Goal: Task Accomplishment & Management: Manage account settings

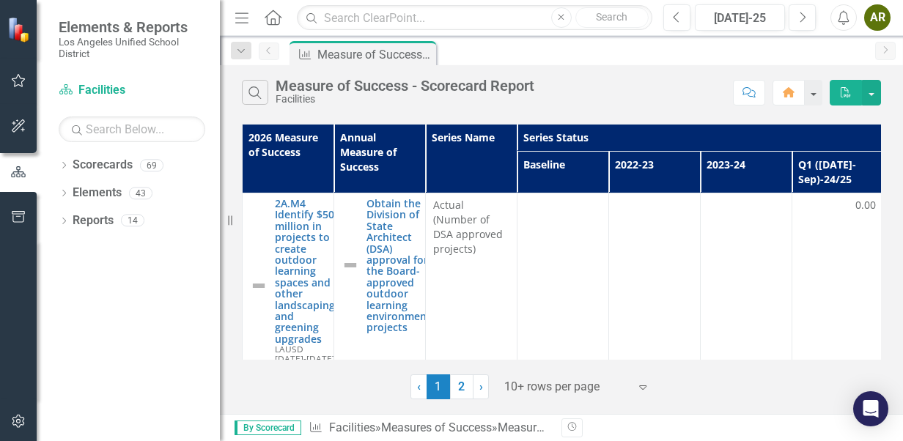
click at [458, 380] on link "2" at bounding box center [461, 387] width 23 height 25
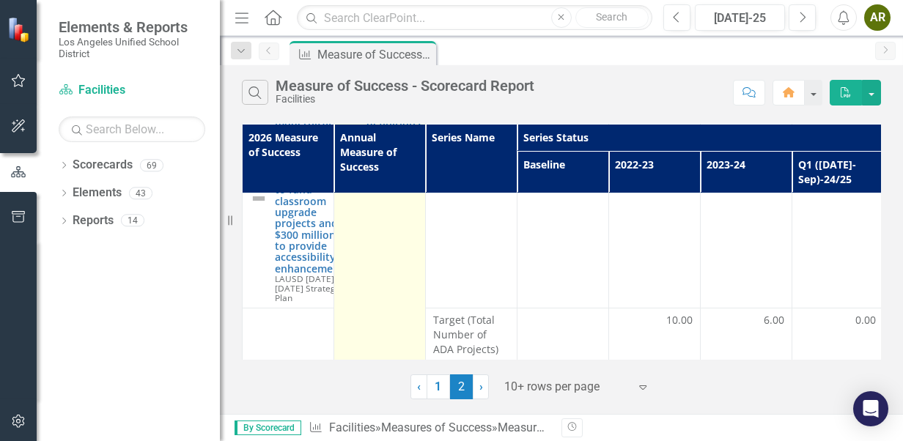
scroll to position [293, 0]
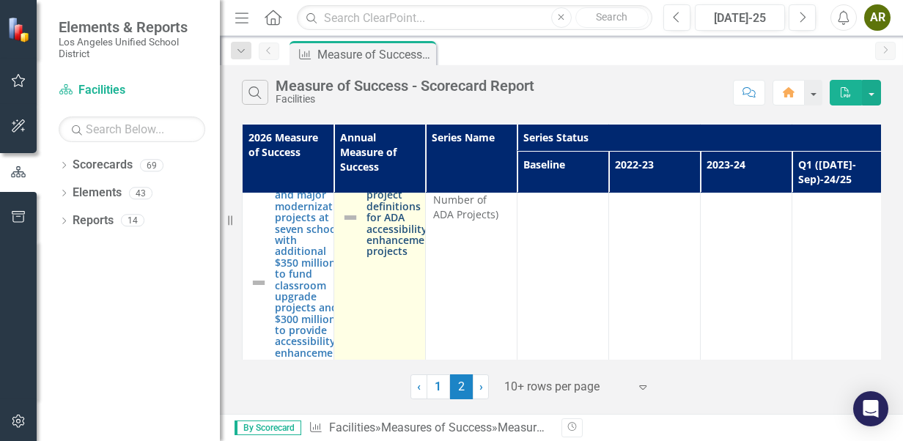
click at [390, 242] on link "Approve project definitions for ADA accessibility enhancement projects" at bounding box center [401, 217] width 69 height 79
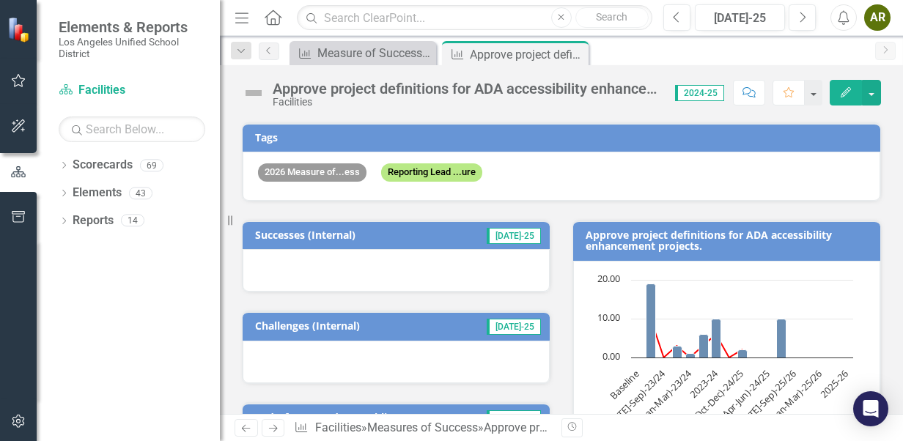
scroll to position [147, 0]
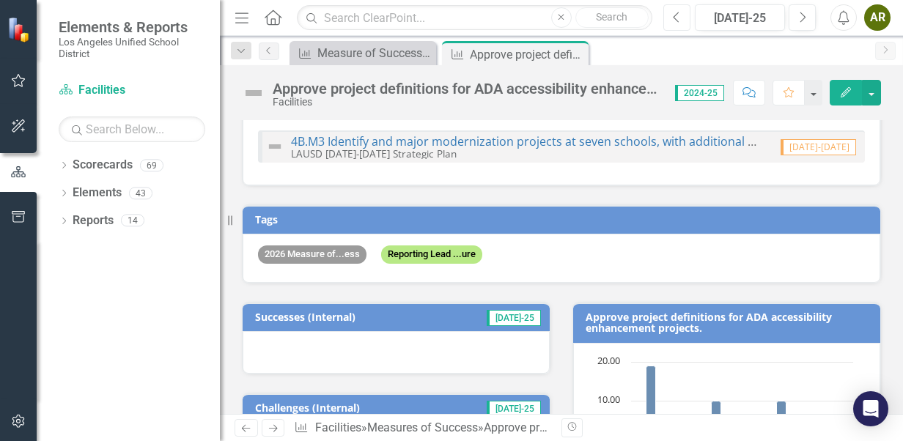
click at [670, 15] on button "Previous" at bounding box center [676, 17] width 27 height 26
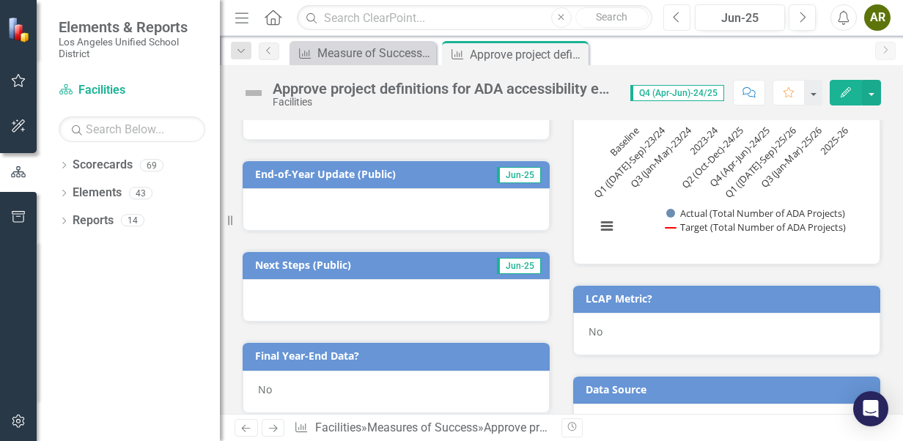
scroll to position [399, 0]
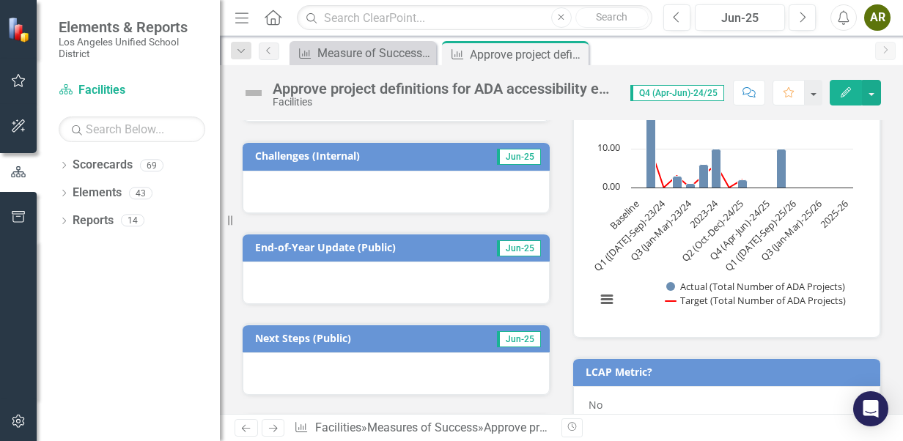
click at [346, 198] on div at bounding box center [396, 192] width 307 height 43
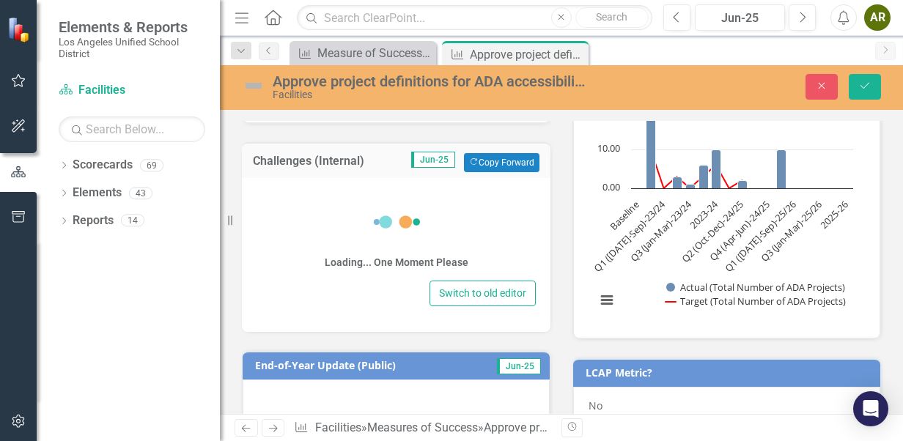
click at [334, 281] on div "Switch to old editor" at bounding box center [396, 294] width 279 height 26
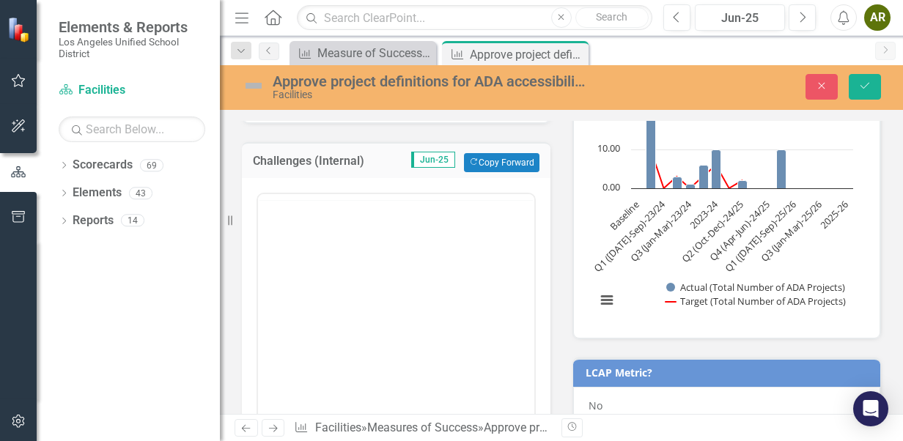
scroll to position [0, 0]
click at [324, 197] on div "Normal Text" at bounding box center [366, 211] width 216 height 29
click at [317, 256] on body "Rich Text Area. Press ALT-0 for help." at bounding box center [396, 338] width 276 height 220
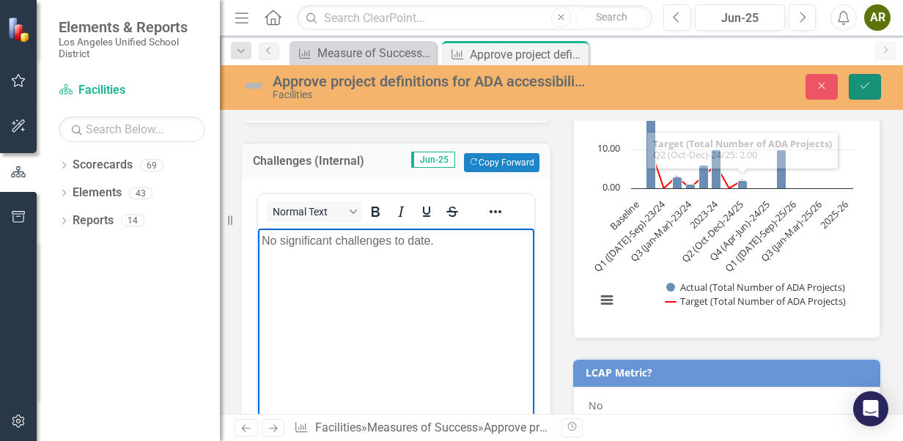
click at [857, 87] on button "Save" at bounding box center [865, 87] width 32 height 26
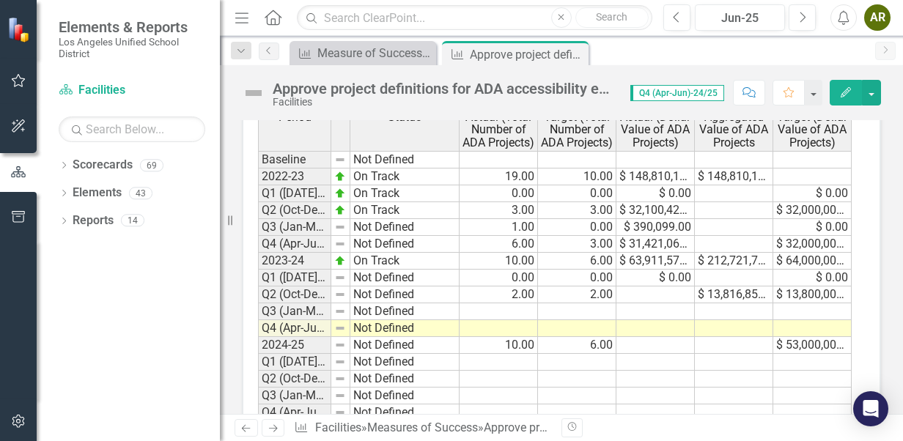
scroll to position [1246, 0]
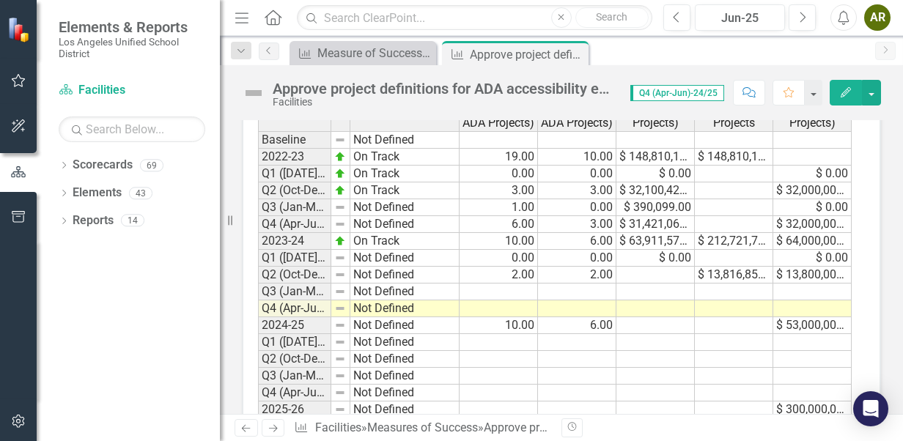
click at [331, 122] on th at bounding box center [340, 110] width 19 height 43
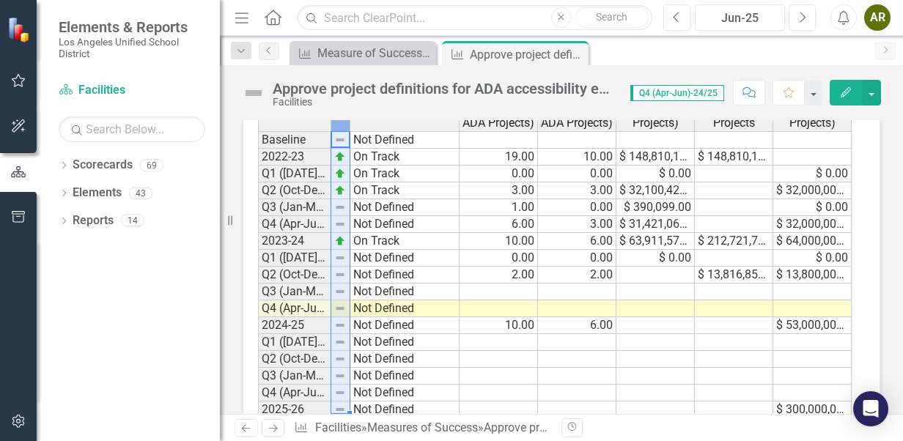
click at [324, 125] on div "Period Status Actual (Total Number of ADA Projects) Target (Total Number of ADA…" at bounding box center [556, 111] width 597 height 45
click at [333, 122] on th at bounding box center [340, 110] width 19 height 43
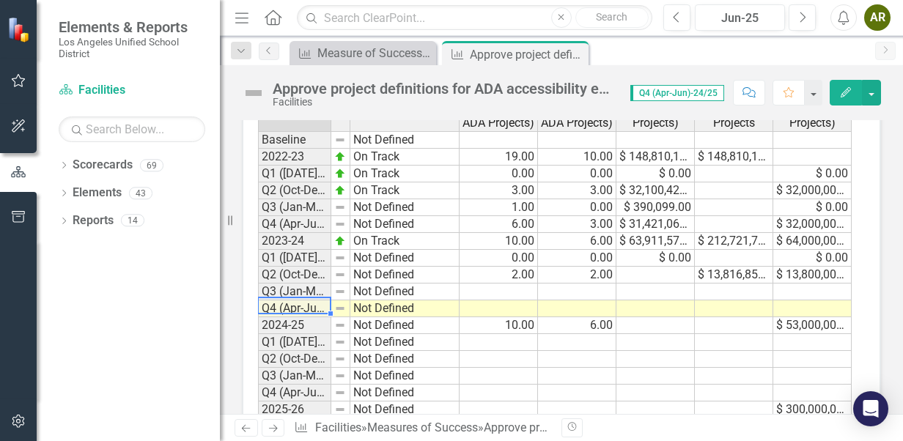
click at [320, 301] on td "Q4 (Apr-Jun)-24/25" at bounding box center [294, 309] width 73 height 17
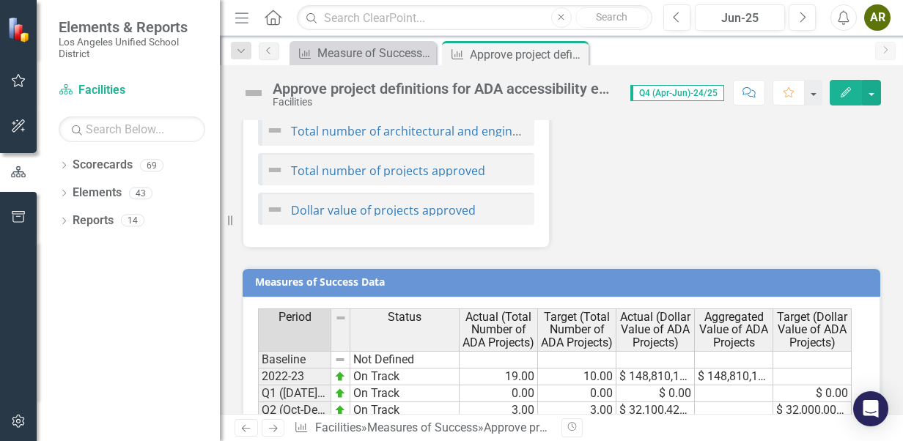
scroll to position [1100, 0]
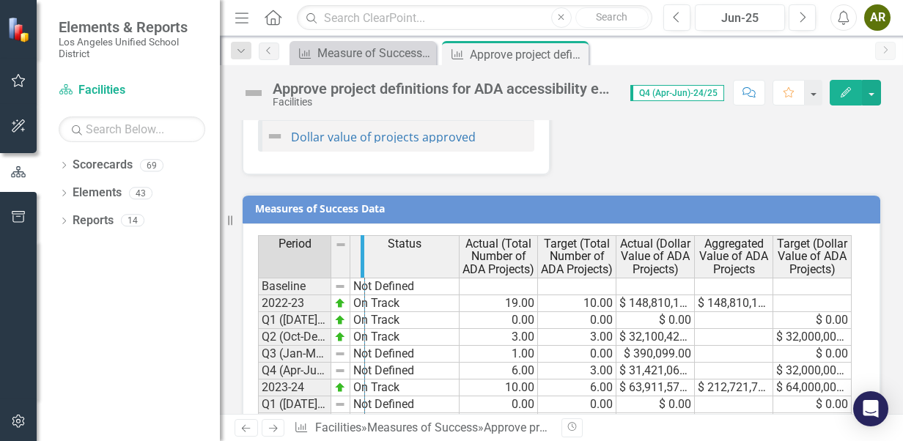
drag, startPoint x: 328, startPoint y: 235, endPoint x: 362, endPoint y: 240, distance: 34.2
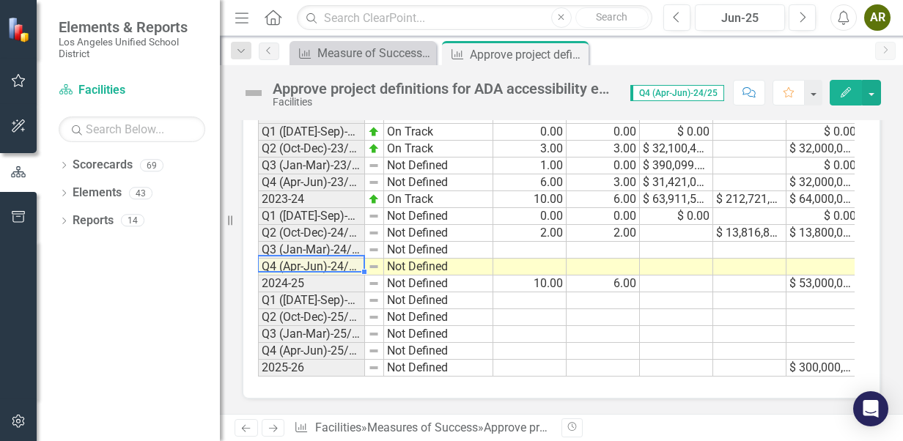
scroll to position [1081, 0]
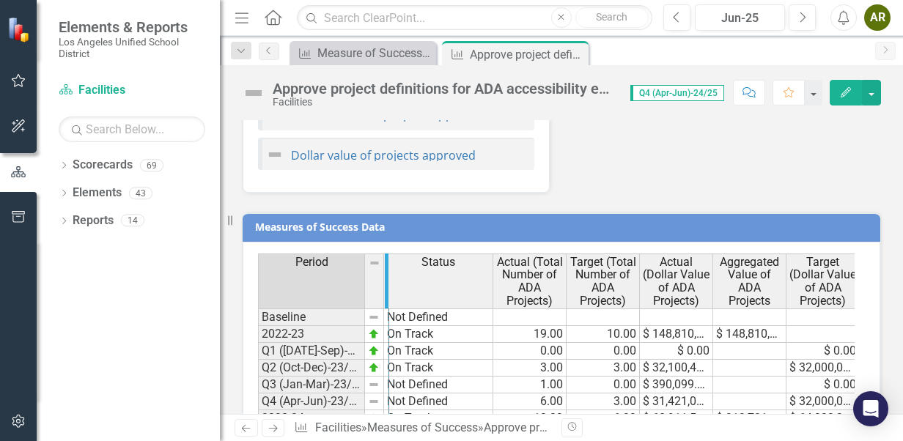
drag, startPoint x: 364, startPoint y: 258, endPoint x: 385, endPoint y: 261, distance: 21.5
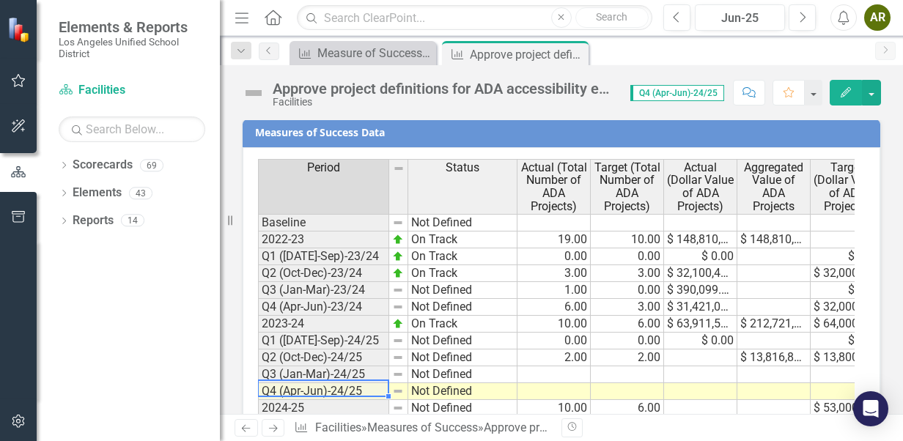
scroll to position [1155, 0]
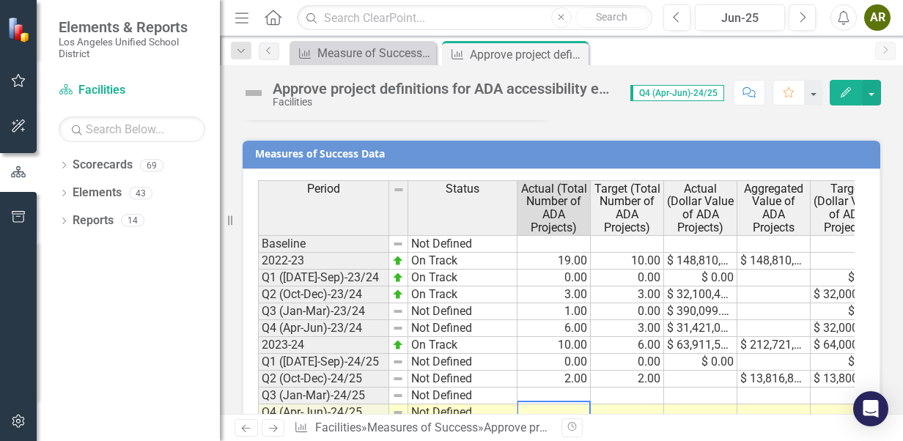
click at [562, 405] on td at bounding box center [554, 413] width 73 height 17
type textarea "7"
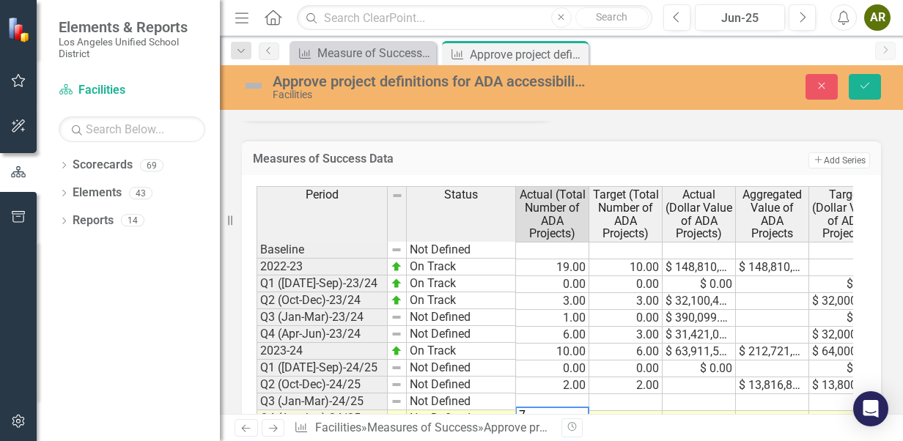
scroll to position [1155, 0]
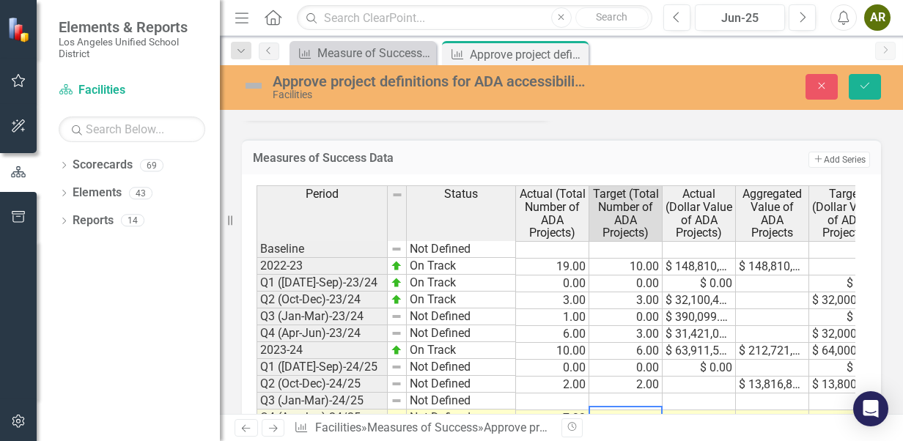
click at [710, 411] on td at bounding box center [699, 419] width 73 height 17
click at [598, 360] on td "0.00" at bounding box center [625, 368] width 73 height 17
click at [735, 185] on th "Actual (Dollar Value of ADA Projects)" at bounding box center [699, 212] width 73 height 55
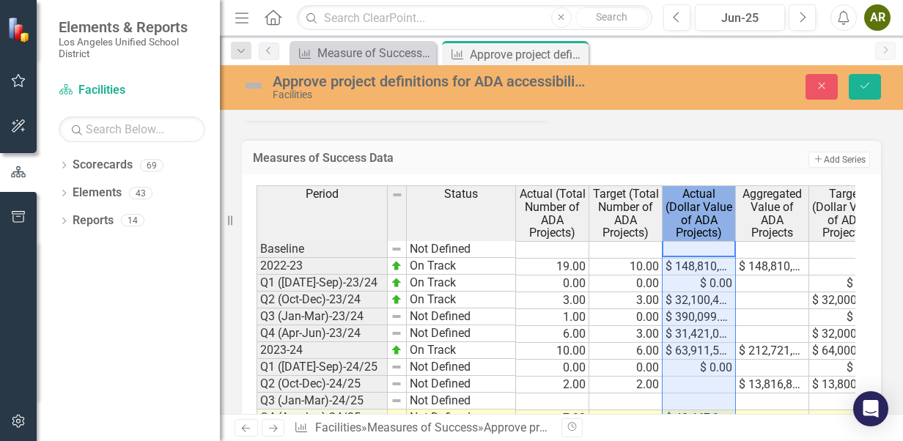
click at [735, 185] on th "Actual (Dollar Value of ADA Projects)" at bounding box center [699, 212] width 73 height 55
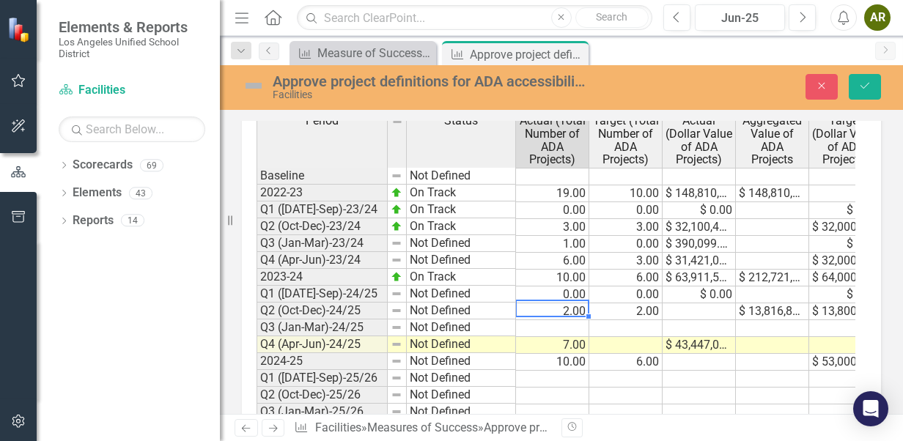
click at [565, 304] on td "2.00" at bounding box center [552, 312] width 73 height 17
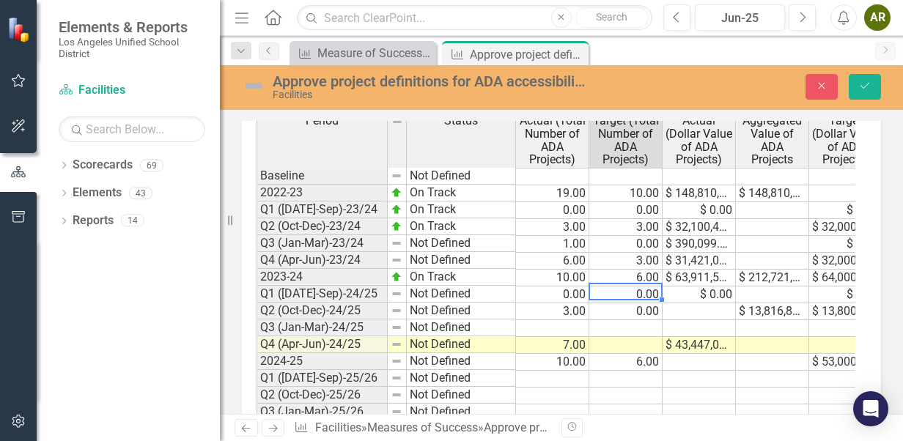
click at [704, 304] on td at bounding box center [699, 312] width 73 height 17
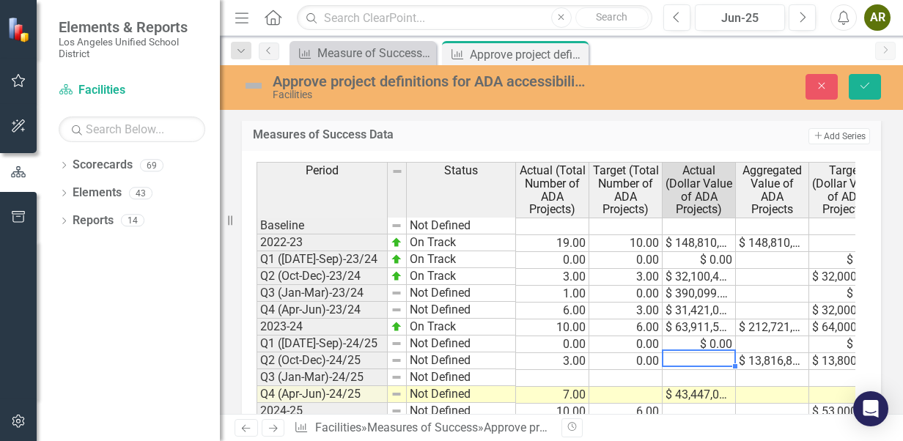
scroll to position [1155, 0]
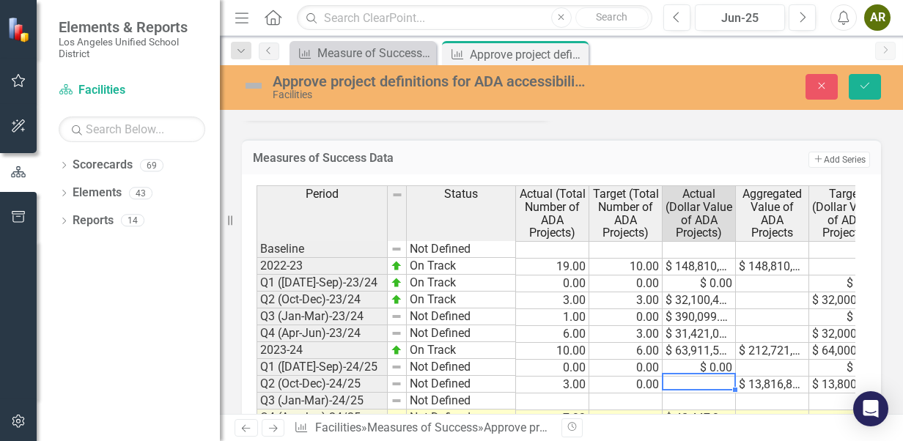
click at [569, 377] on td "3.00" at bounding box center [552, 385] width 73 height 17
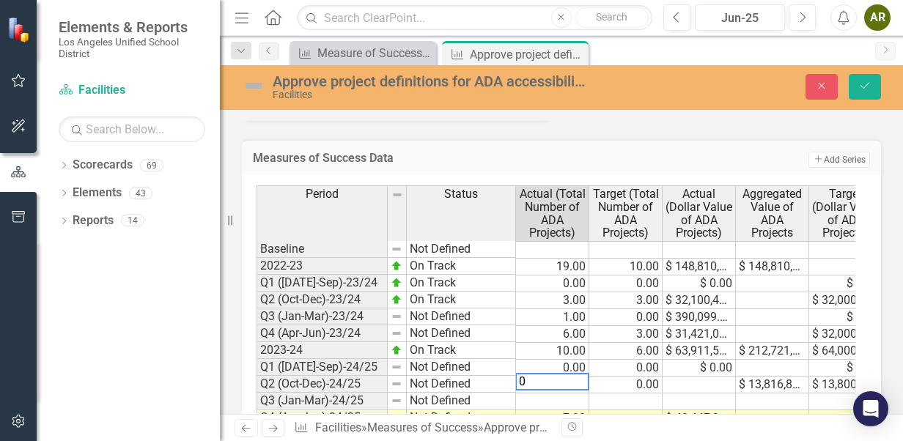
click at [641, 377] on td "0.00" at bounding box center [625, 385] width 73 height 17
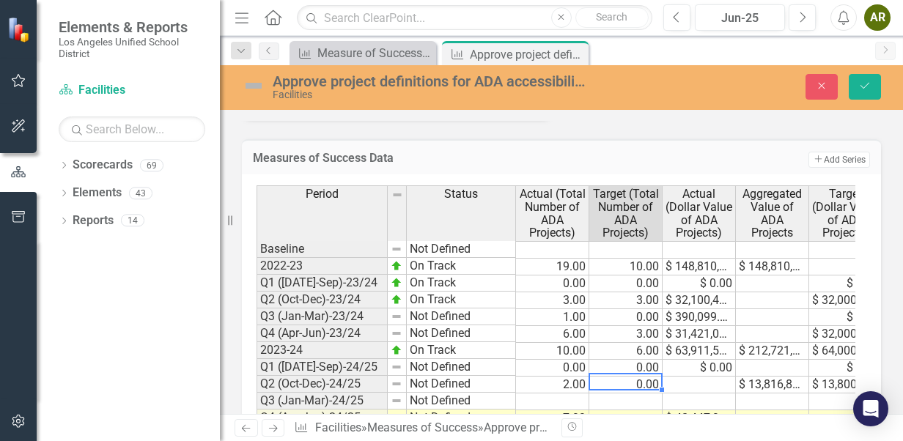
click at [257, 367] on div "Period Status Actual (Total Number of ADA Projects) Target (Total Number of ADA…" at bounding box center [257, 356] width 0 height 342
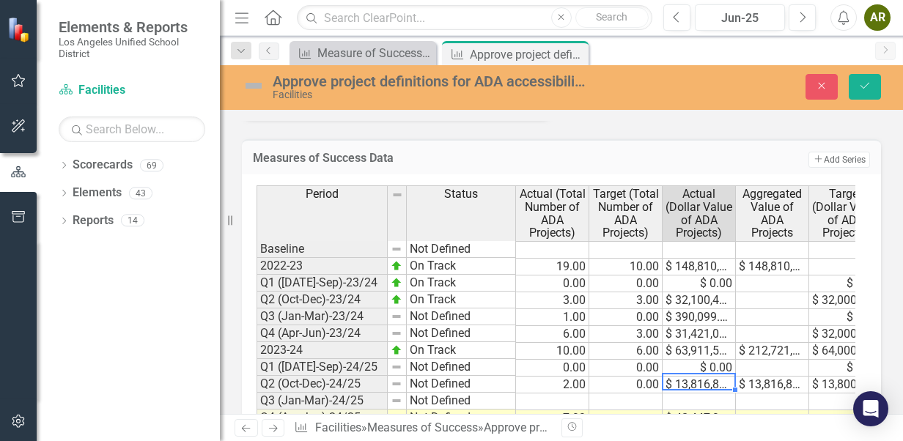
click at [563, 343] on td "10.00" at bounding box center [552, 351] width 73 height 17
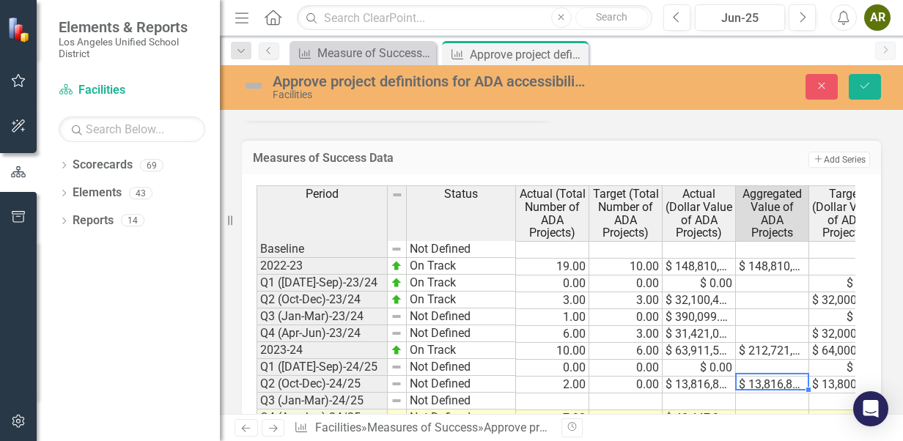
click at [778, 377] on td "$ 13,816,850.00" at bounding box center [772, 385] width 73 height 17
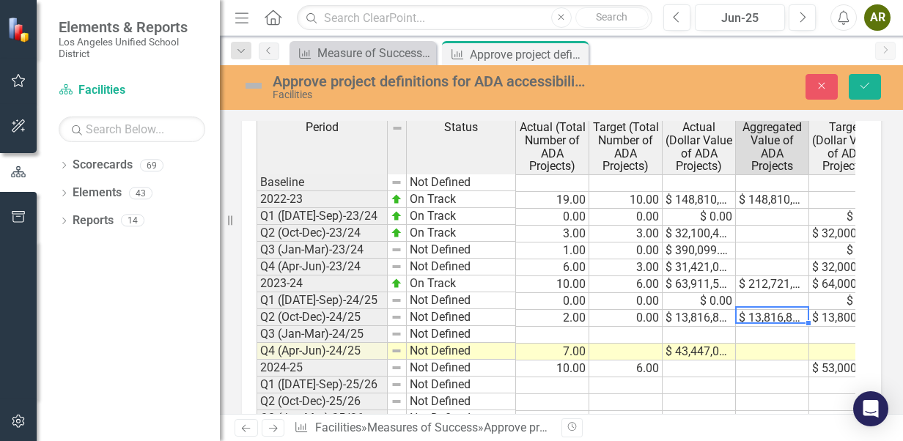
scroll to position [1229, 0]
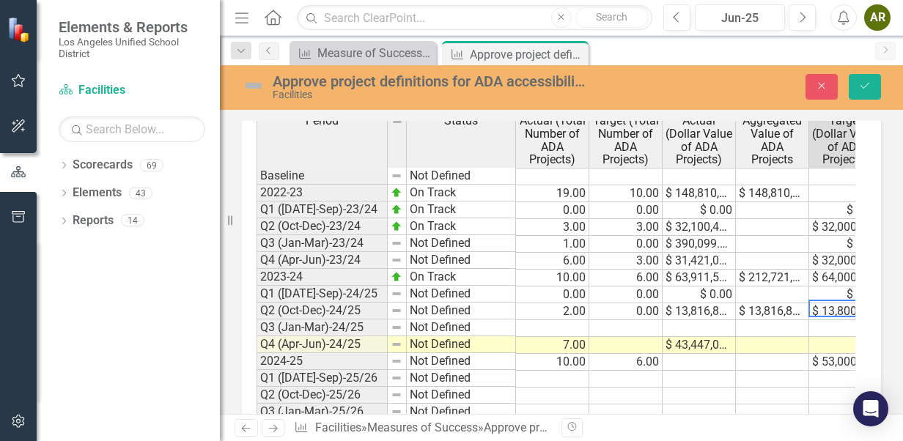
click at [257, 308] on div "Period Status Actual (Total Number of ADA Projects) Target (Total Number of ADA…" at bounding box center [257, 283] width 0 height 342
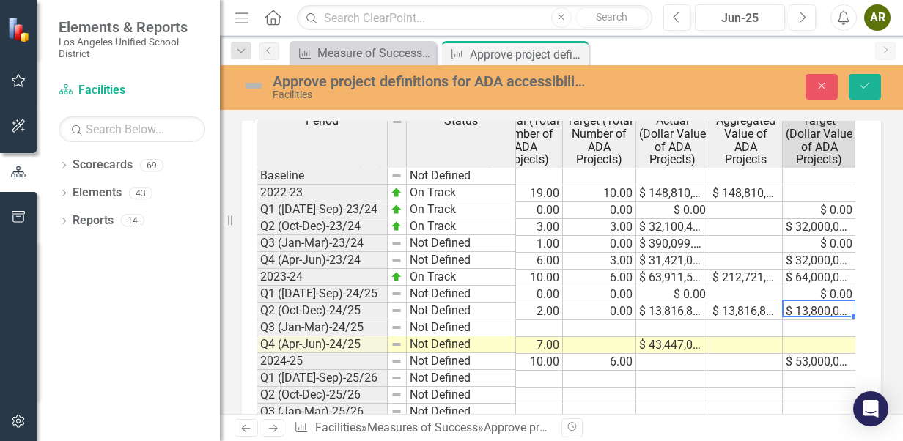
type textarea "0"
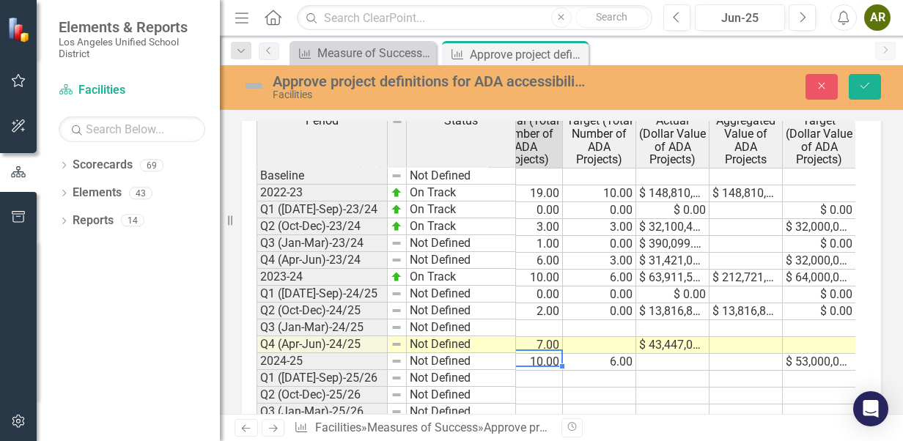
click at [547, 354] on td "10.00" at bounding box center [526, 362] width 73 height 17
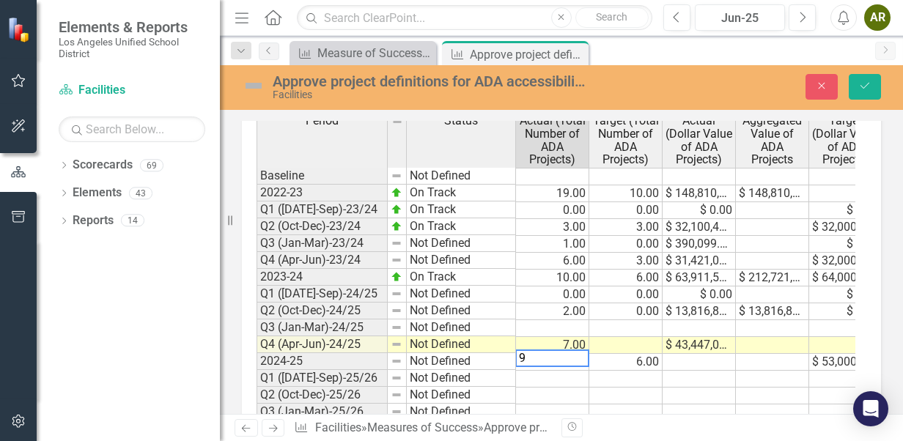
type textarea "9"
click at [650, 371] on td at bounding box center [625, 379] width 73 height 17
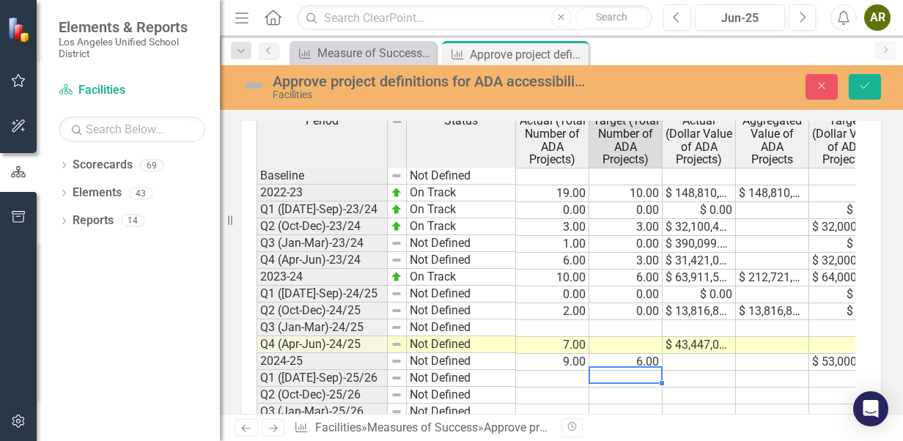
click at [845, 354] on td "$ 53,000,000.00" at bounding box center [845, 362] width 73 height 17
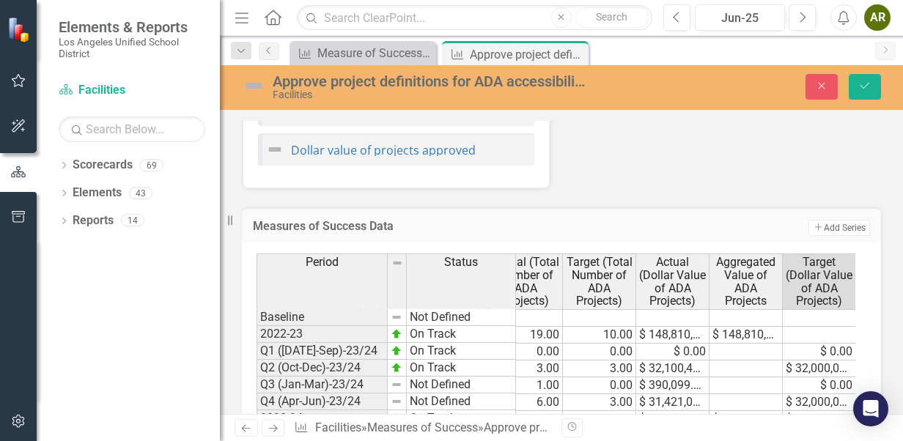
scroll to position [1082, 0]
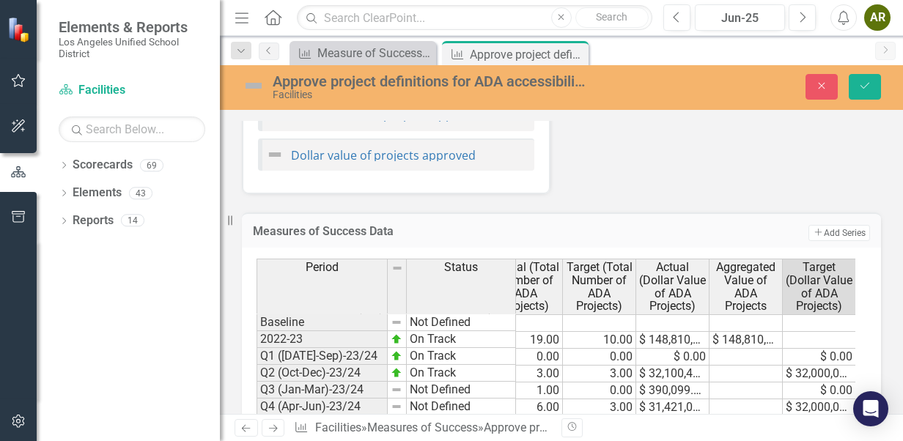
click at [683, 349] on td "$ 0.00" at bounding box center [672, 357] width 73 height 17
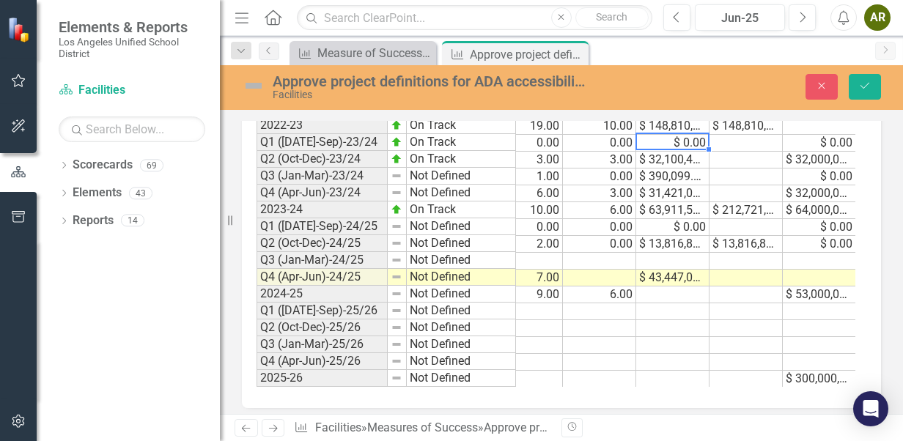
scroll to position [1302, 0]
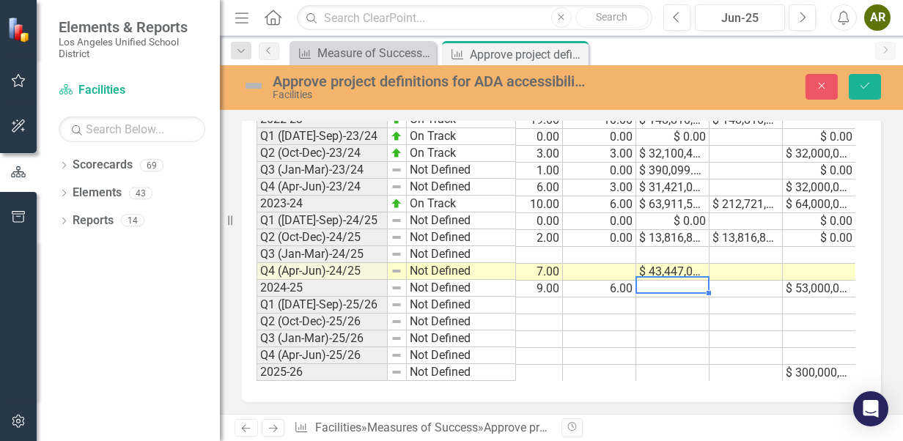
click at [666, 282] on td at bounding box center [672, 289] width 73 height 17
type textarea "57263927"
click at [640, 331] on td at bounding box center [672, 339] width 73 height 17
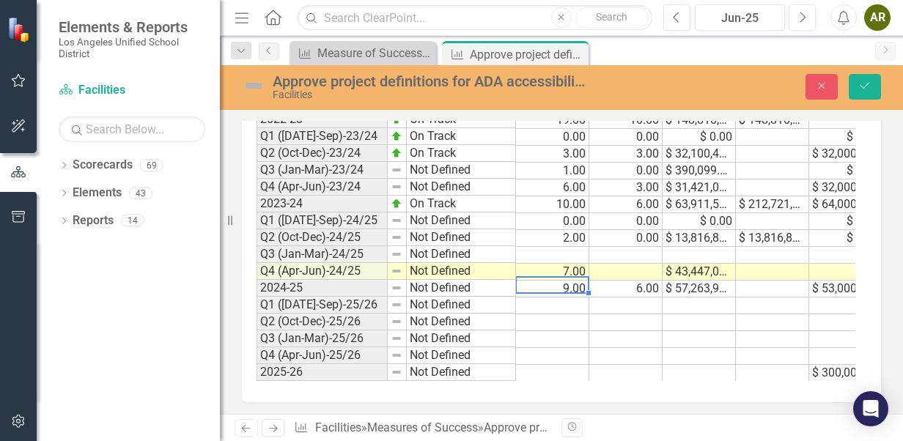
click at [553, 281] on td "9.00" at bounding box center [552, 289] width 73 height 17
click at [617, 264] on td at bounding box center [625, 272] width 73 height 17
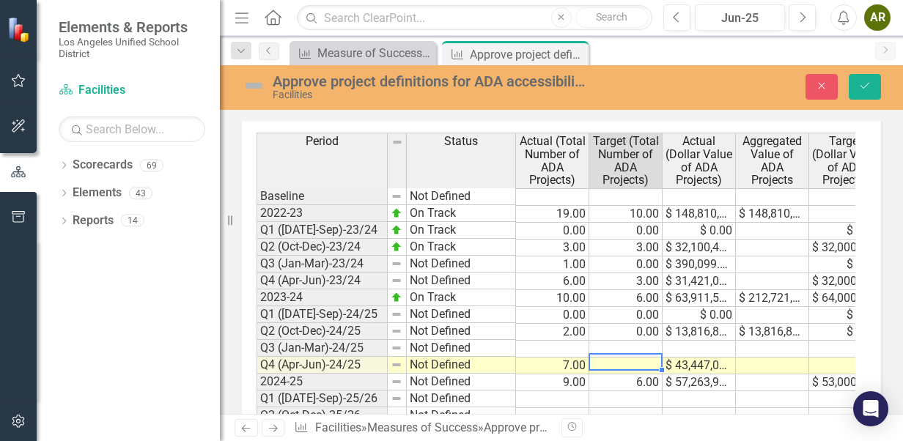
scroll to position [1229, 0]
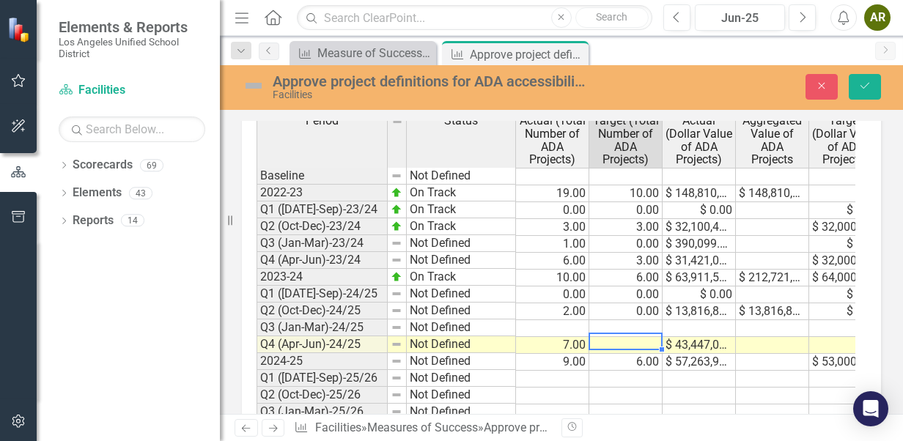
click at [781, 337] on td at bounding box center [772, 345] width 73 height 17
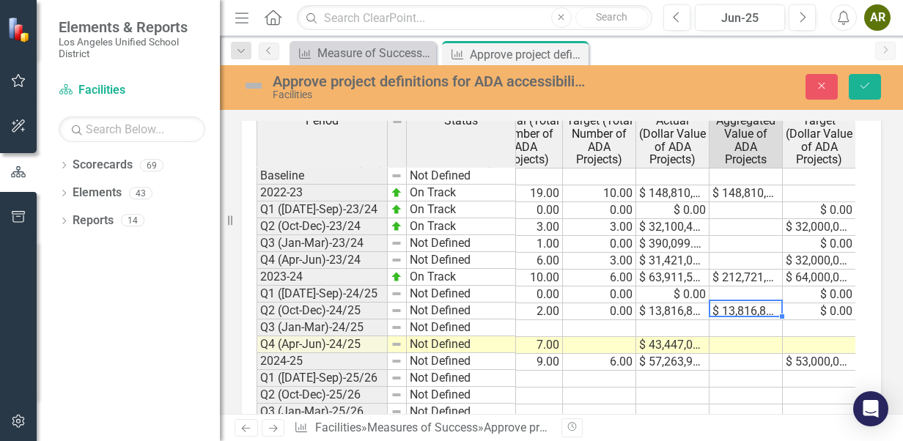
click at [748, 304] on td "$ 13,816,850.00" at bounding box center [746, 312] width 73 height 17
click at [744, 354] on td at bounding box center [746, 362] width 73 height 17
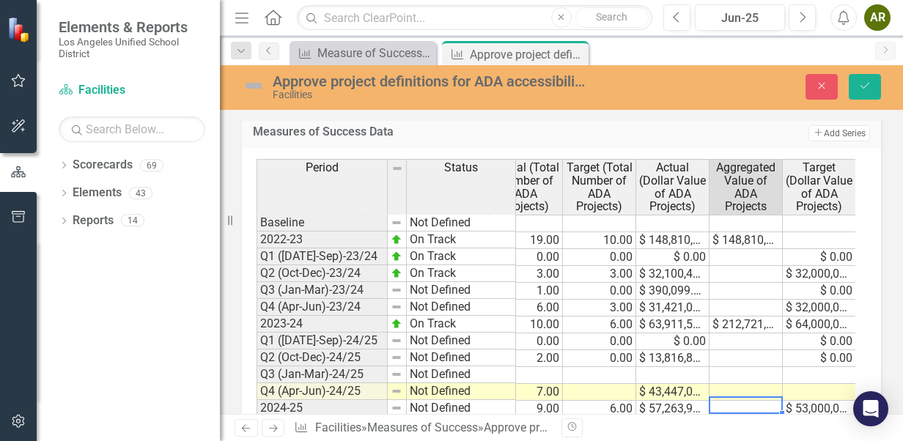
scroll to position [1155, 0]
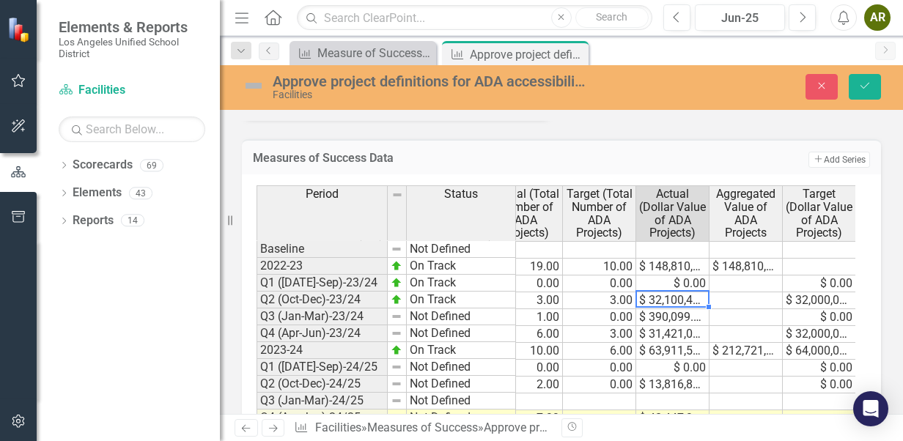
click at [670, 293] on td "$ 32,100,420.00" at bounding box center [672, 301] width 73 height 17
click at [677, 309] on td "$ 390,099.00" at bounding box center [672, 317] width 73 height 17
click at [230, 333] on div "Period Status Actual (Total Number of ADA Projects) Target (Total Number of ADA…" at bounding box center [230, 356] width 0 height 342
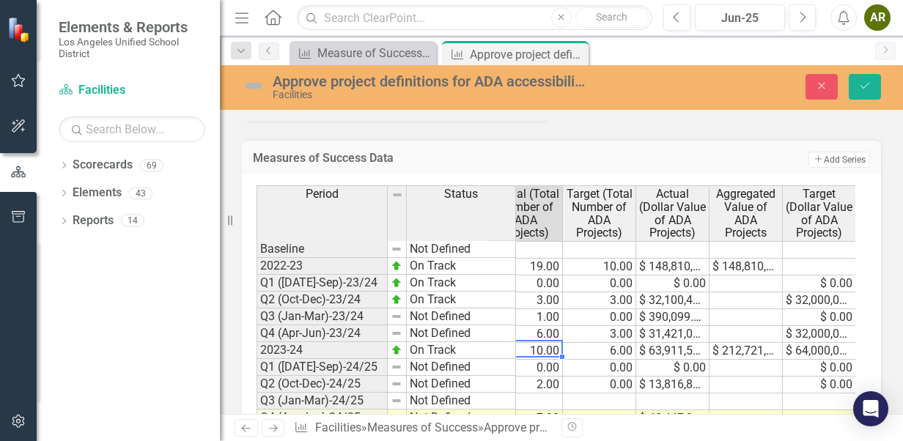
scroll to position [0, 0]
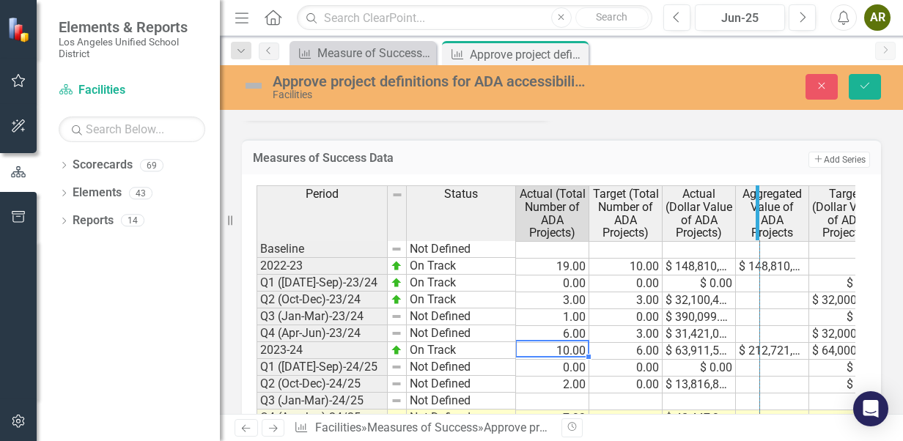
drag, startPoint x: 732, startPoint y: 188, endPoint x: 757, endPoint y: 191, distance: 24.3
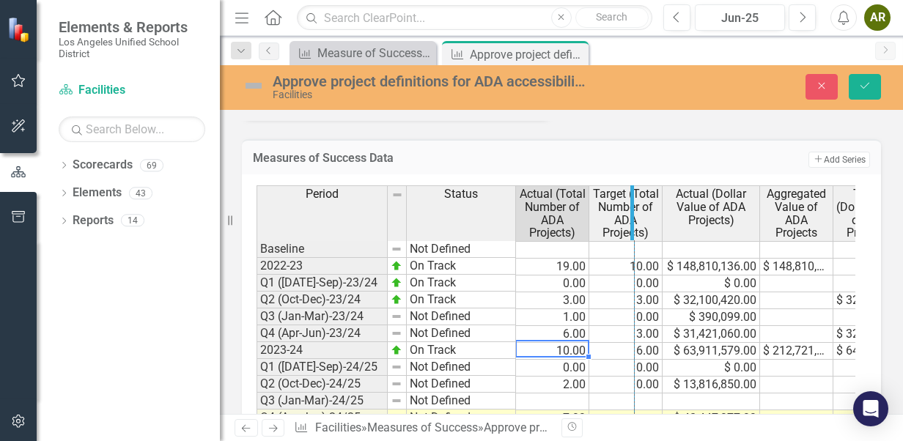
drag, startPoint x: 659, startPoint y: 183, endPoint x: 631, endPoint y: 177, distance: 28.3
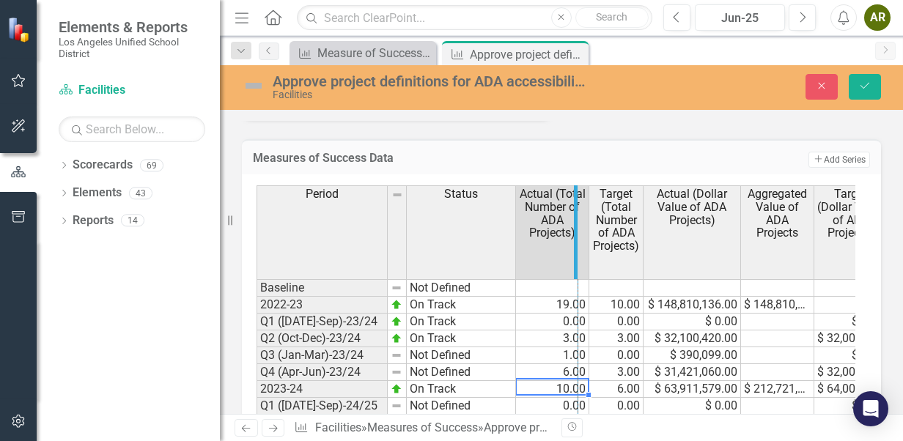
drag, startPoint x: 588, startPoint y: 182, endPoint x: 577, endPoint y: 182, distance: 11.0
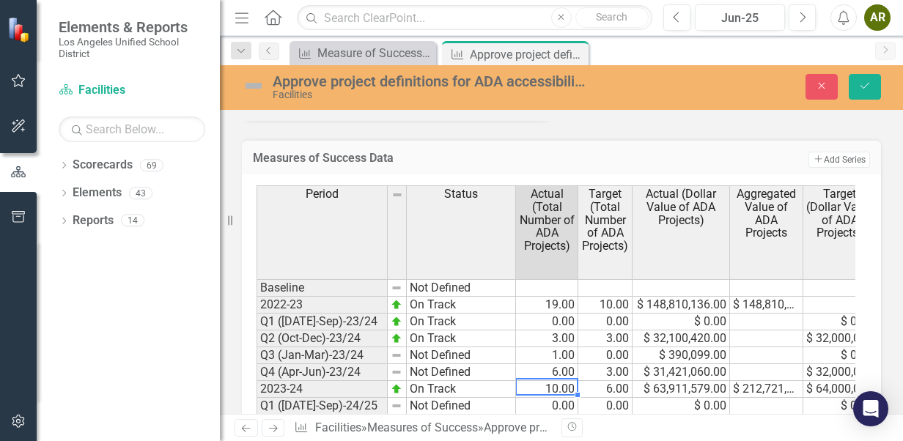
scroll to position [1229, 0]
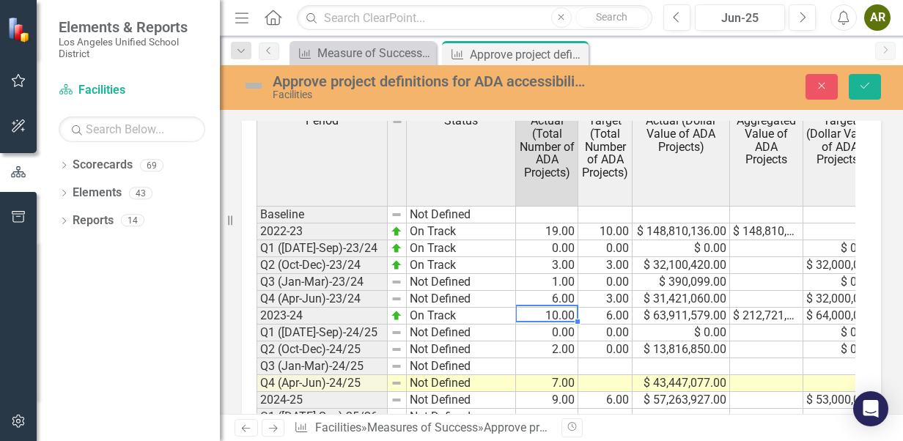
click at [661, 257] on td "$ 32,100,420.00" at bounding box center [682, 265] width 98 height 17
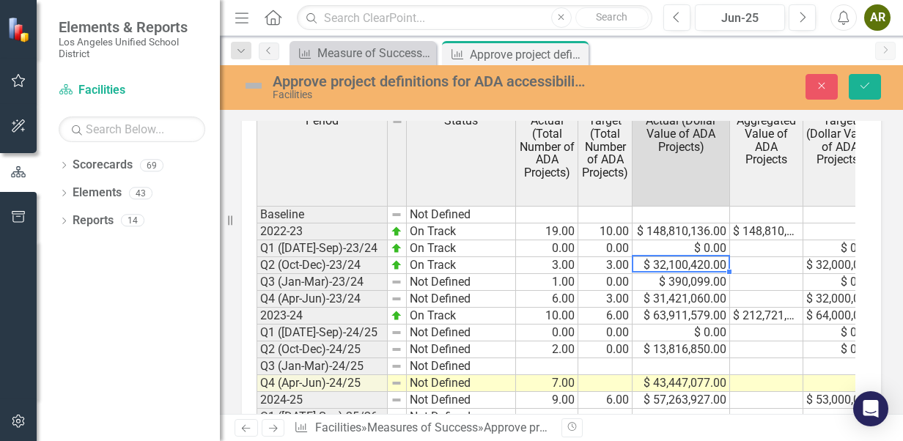
click at [661, 274] on td "$ 390,099.00" at bounding box center [682, 282] width 98 height 17
click at [663, 291] on td "$ 31,421,060.00" at bounding box center [682, 299] width 98 height 17
click at [661, 309] on td "$ 63,911,579.00" at bounding box center [682, 316] width 98 height 17
click at [678, 342] on td "$ 13,816,850.00" at bounding box center [682, 350] width 98 height 17
click at [677, 392] on td "$ 57,263,927.00" at bounding box center [682, 400] width 98 height 17
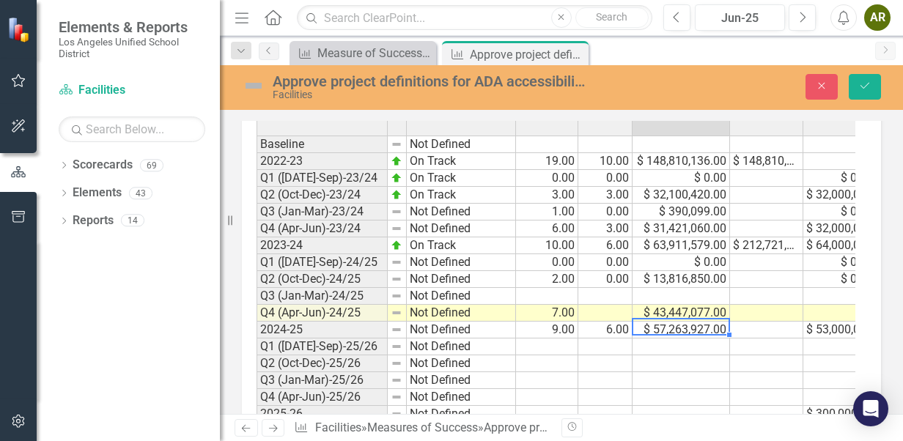
scroll to position [1302, 0]
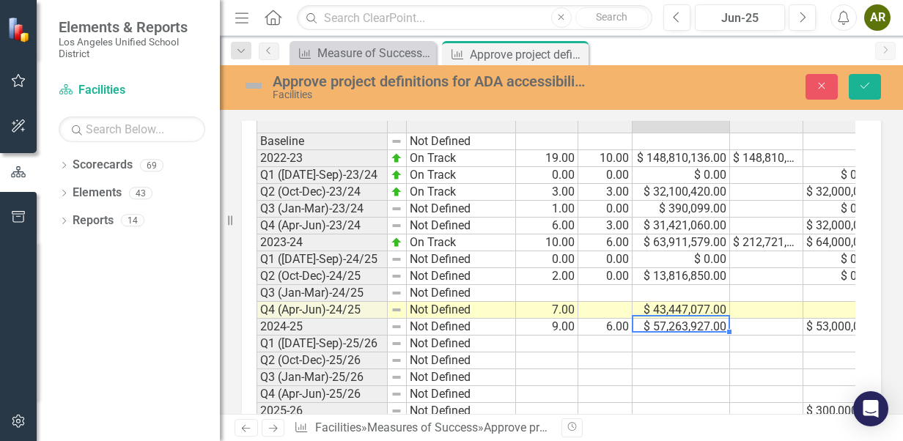
click at [600, 303] on td at bounding box center [605, 310] width 54 height 17
type textarea "4"
click at [257, 342] on div "Period Status Actual (Total Number of ADA Projects) Target (Total Number of ADA…" at bounding box center [257, 229] width 0 height 381
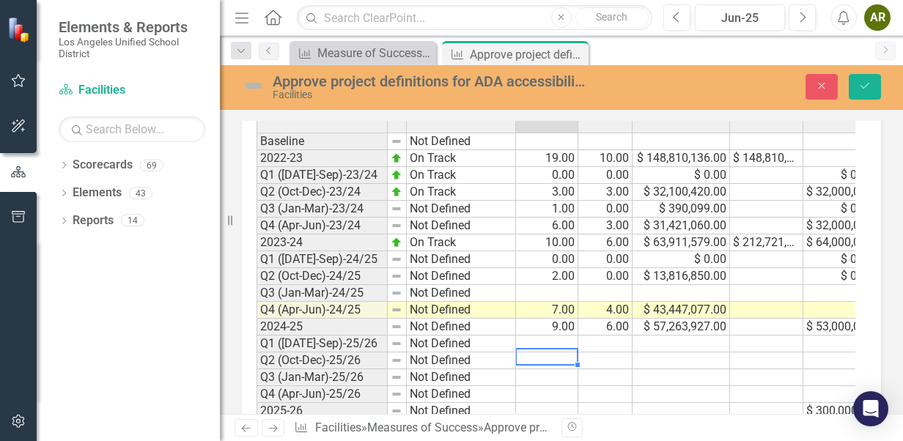
click at [743, 302] on td at bounding box center [766, 310] width 73 height 17
click at [827, 302] on td at bounding box center [840, 310] width 73 height 17
click at [611, 304] on td "4.00" at bounding box center [605, 310] width 54 height 17
click at [612, 268] on td "0.00" at bounding box center [605, 276] width 54 height 17
click at [625, 285] on td at bounding box center [605, 293] width 54 height 17
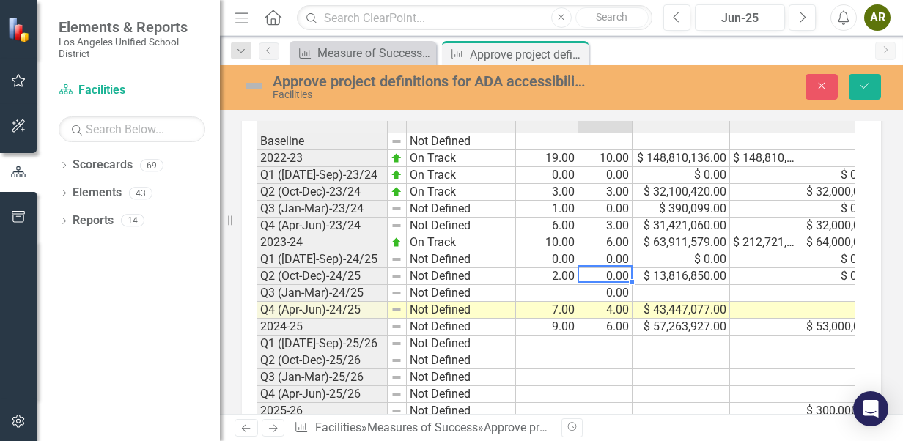
click at [615, 268] on td "0.00" at bounding box center [605, 276] width 54 height 17
click at [774, 273] on td at bounding box center [766, 276] width 73 height 17
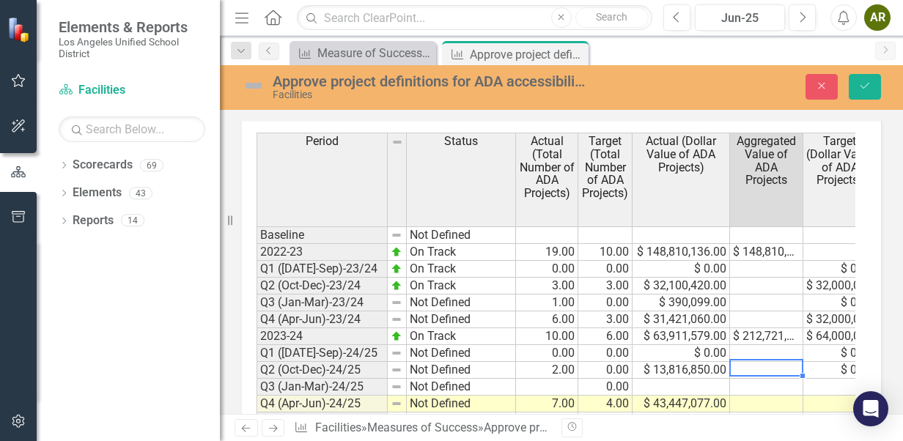
scroll to position [1229, 0]
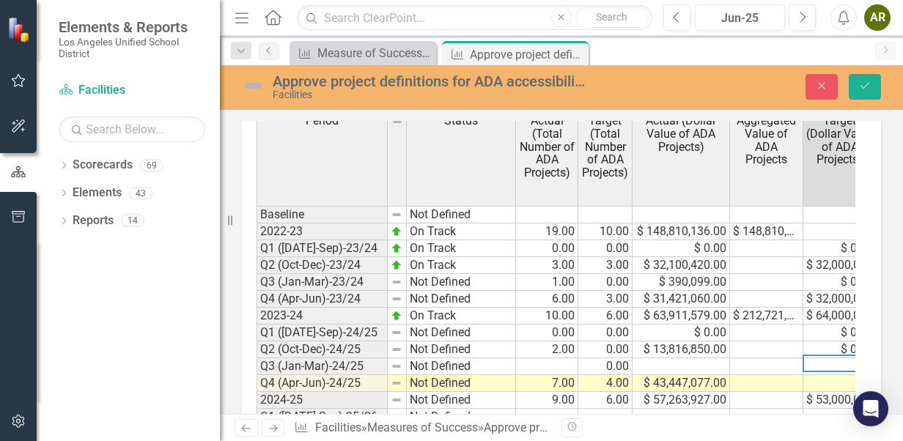
click at [828, 359] on td at bounding box center [840, 367] width 73 height 17
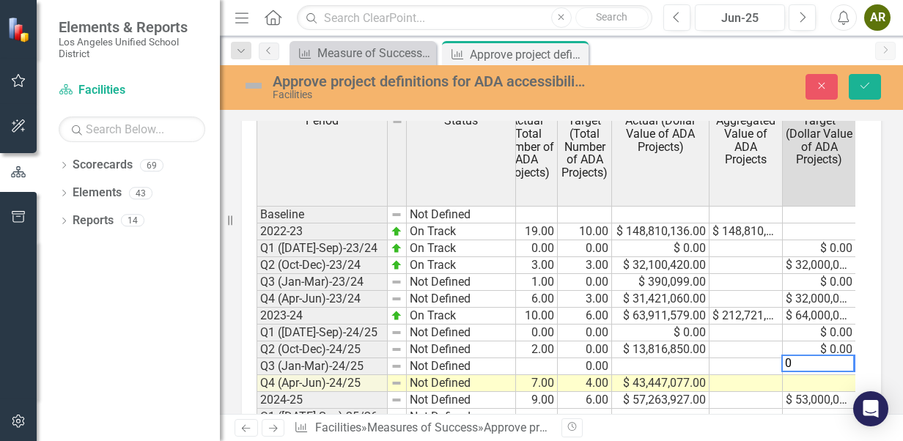
type textarea "0"
click at [740, 329] on td at bounding box center [746, 333] width 73 height 17
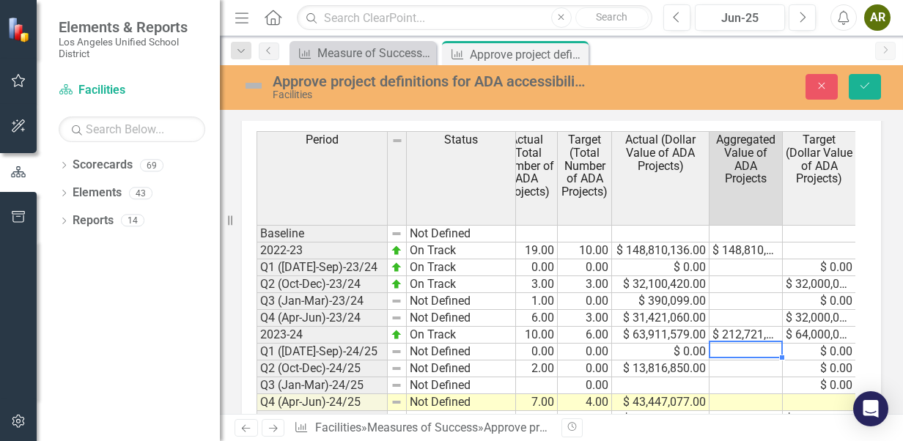
scroll to position [1229, 0]
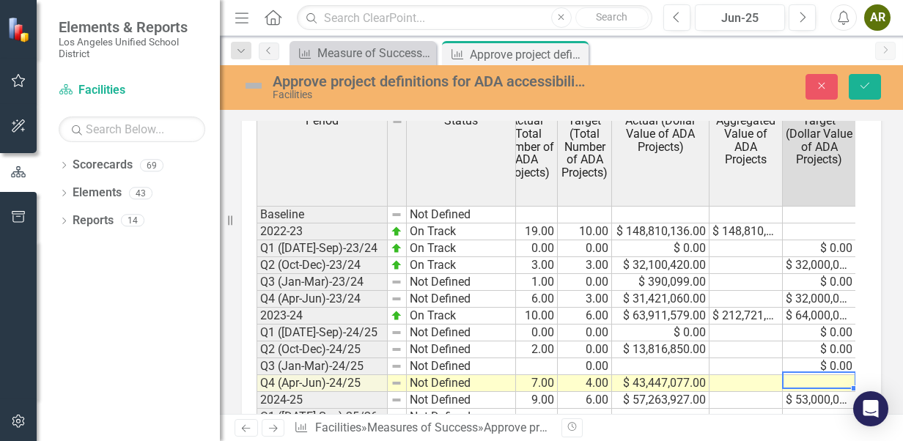
click at [811, 375] on td at bounding box center [819, 383] width 73 height 17
type textarea "0"
click at [766, 342] on td at bounding box center [746, 350] width 73 height 17
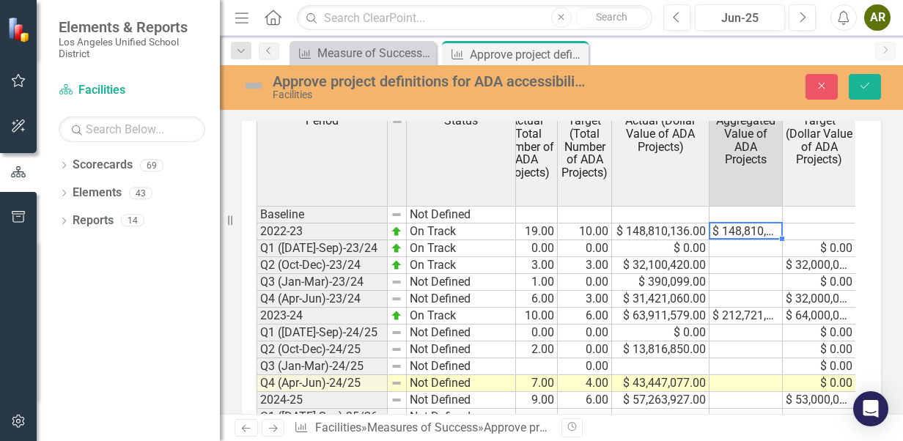
click at [752, 224] on td "$ 148,810,136.00" at bounding box center [746, 232] width 73 height 17
click at [741, 392] on td at bounding box center [746, 400] width 73 height 17
type textarea "269985642"
click at [726, 345] on td at bounding box center [746, 350] width 73 height 17
click at [732, 394] on td "$ 269,985,642.00" at bounding box center [746, 400] width 73 height 17
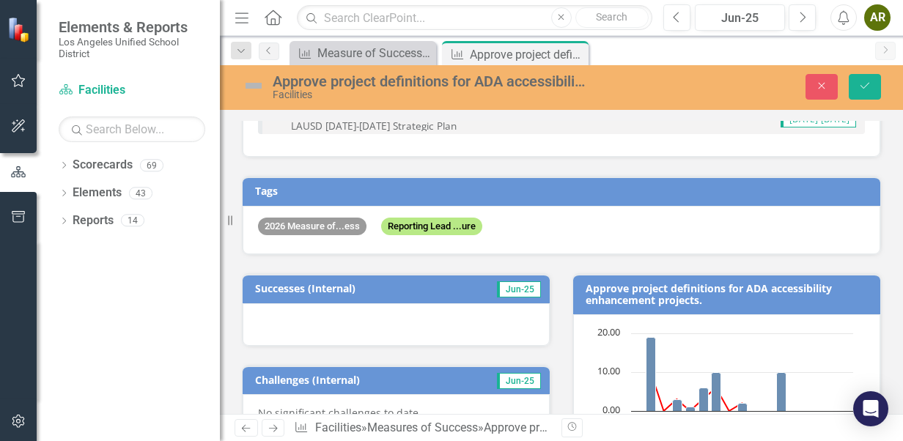
scroll to position [173, 0]
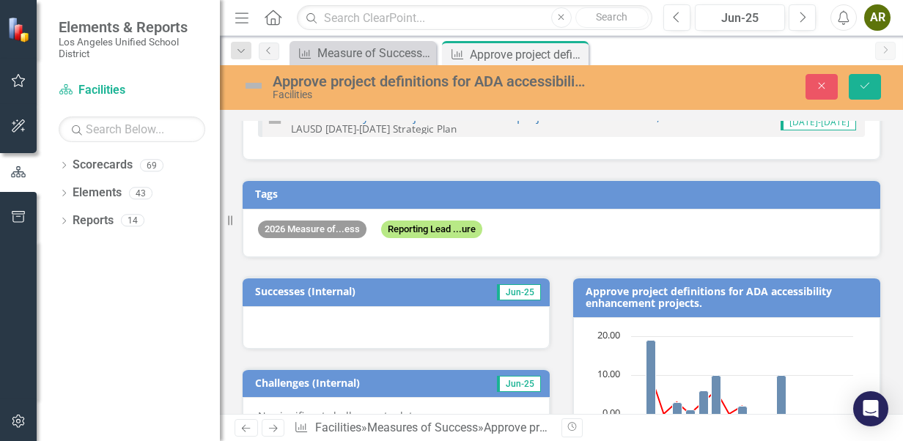
click at [320, 323] on div at bounding box center [396, 327] width 307 height 43
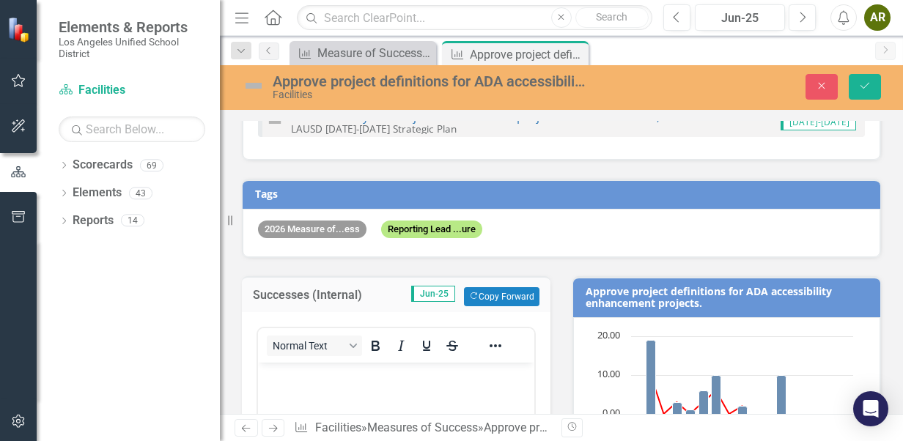
scroll to position [0, 0]
click at [298, 375] on p "Rich Text Area. Press ALT-0 for help." at bounding box center [396, 376] width 269 height 18
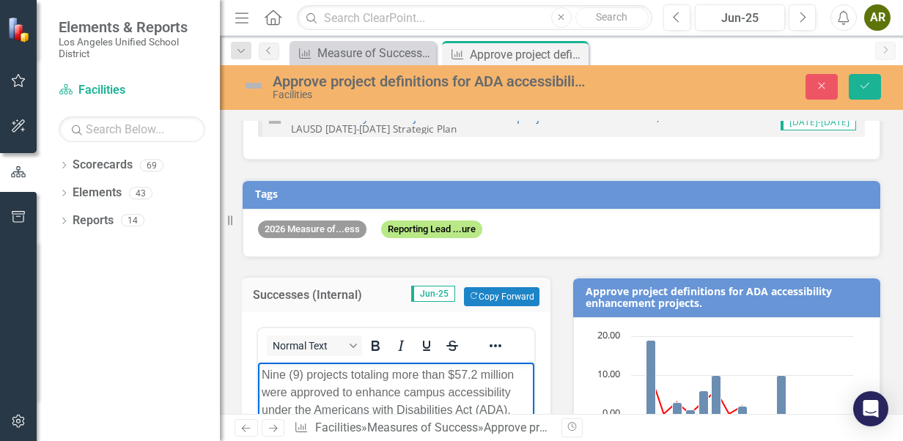
scroll to position [246, 0]
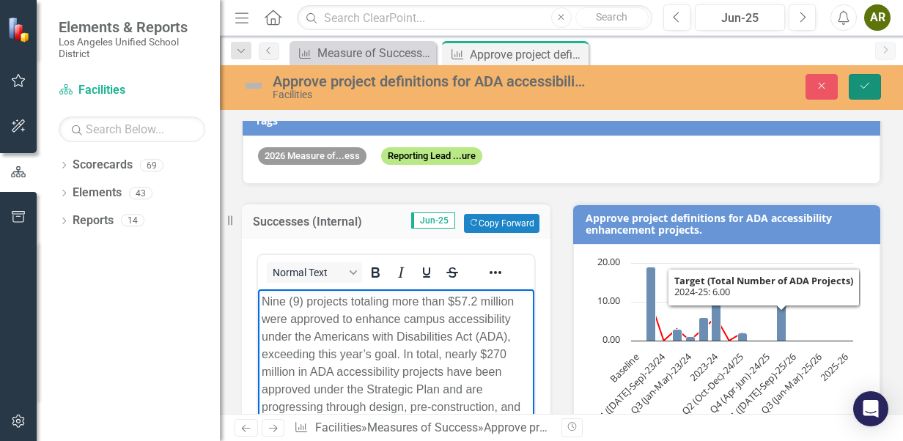
click at [863, 87] on icon "Save" at bounding box center [865, 86] width 13 height 10
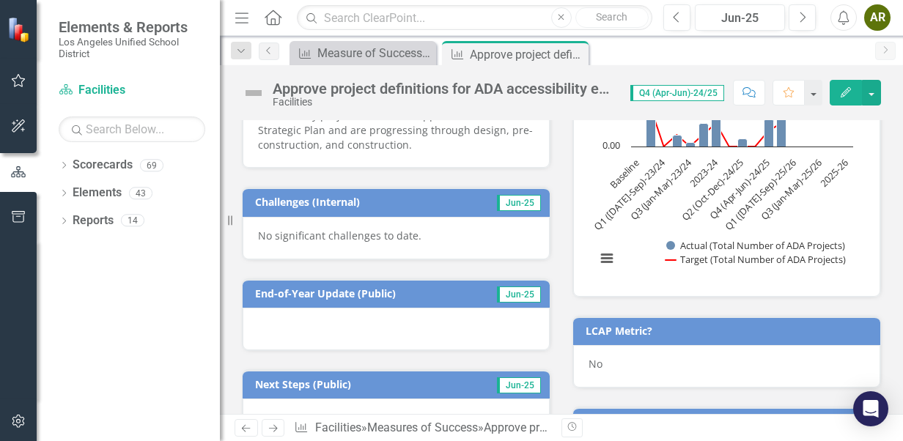
scroll to position [513, 0]
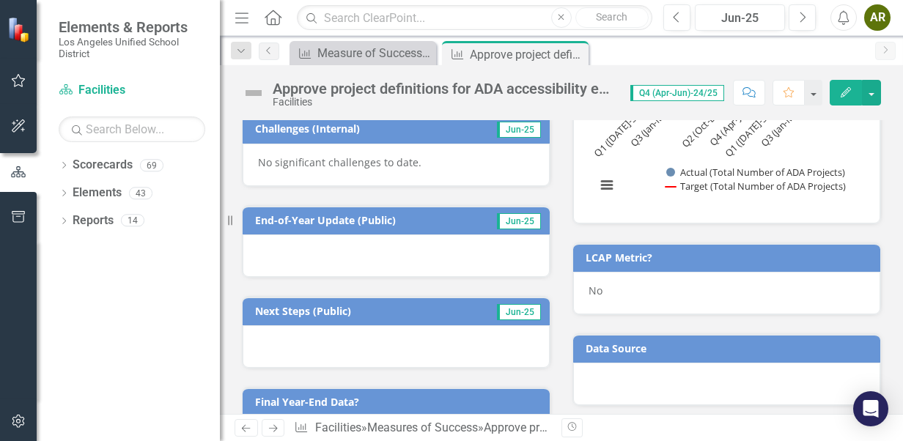
click at [358, 243] on div at bounding box center [396, 256] width 307 height 43
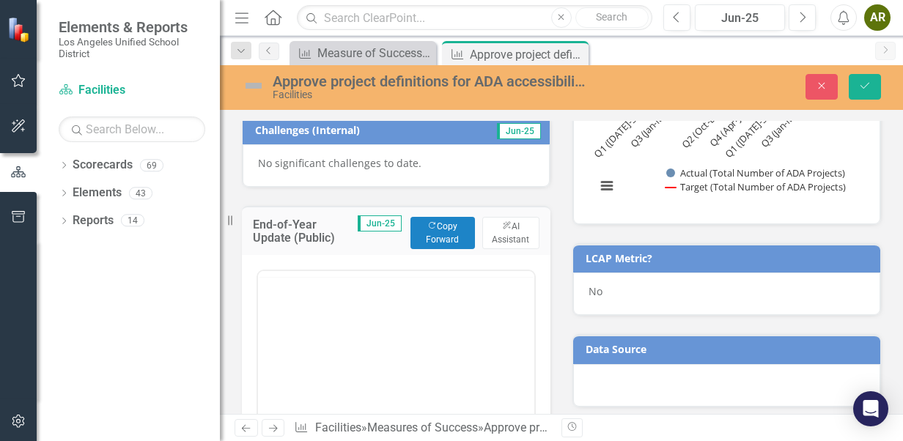
scroll to position [0, 0]
click at [310, 323] on p "Rich Text Area. Press ALT-0 for help." at bounding box center [396, 318] width 269 height 18
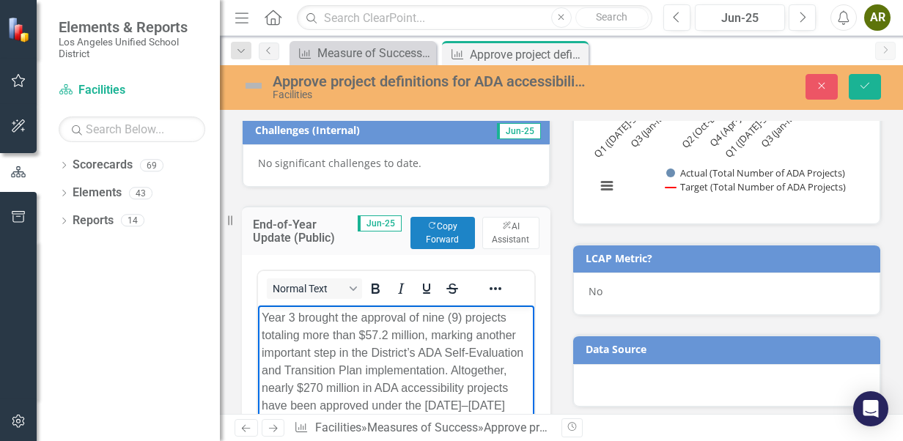
scroll to position [616, 0]
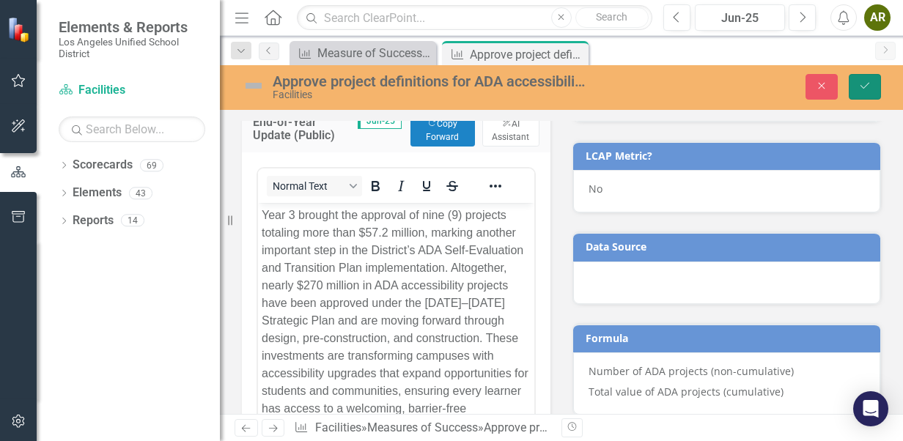
click at [855, 84] on button "Save" at bounding box center [865, 87] width 32 height 26
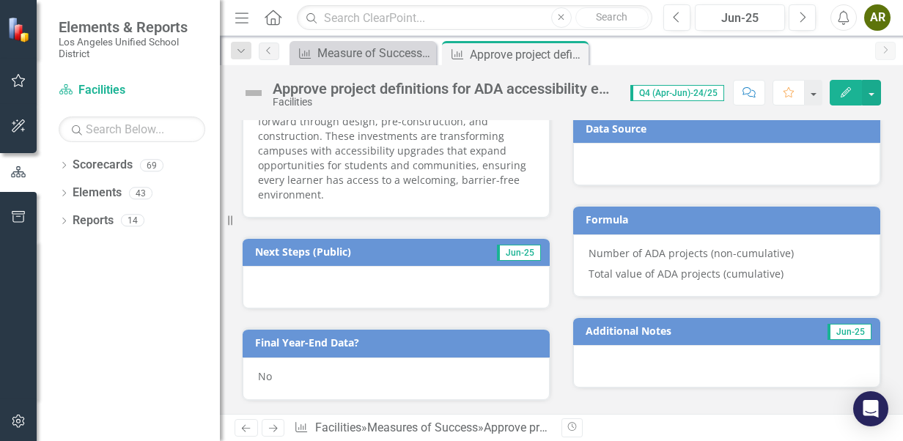
scroll to position [806, 0]
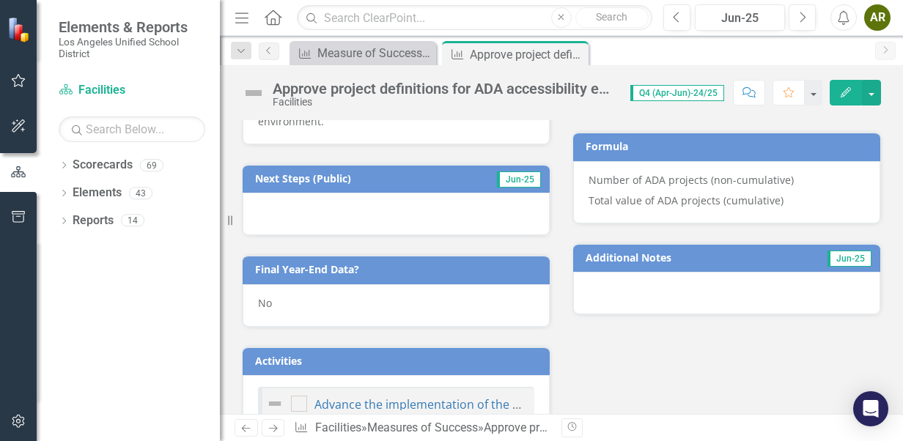
click at [357, 284] on div "No" at bounding box center [396, 305] width 307 height 43
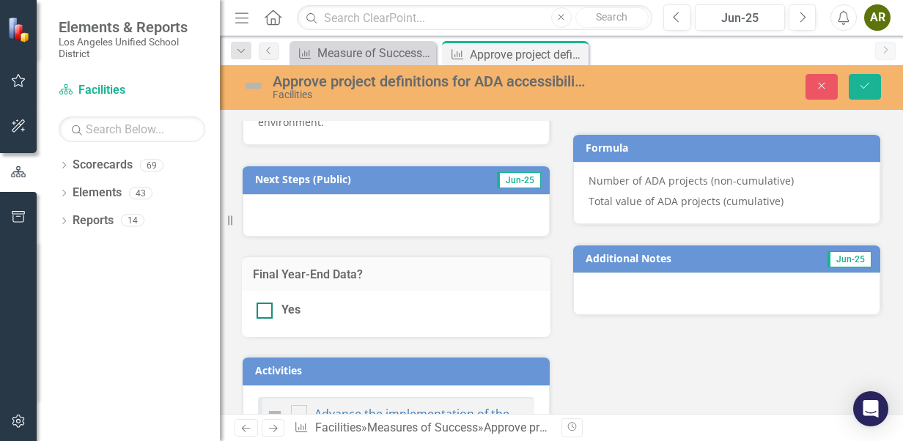
click at [261, 303] on input "Yes" at bounding box center [262, 308] width 10 height 10
checkbox input "true"
click at [861, 79] on button "Save" at bounding box center [865, 87] width 32 height 26
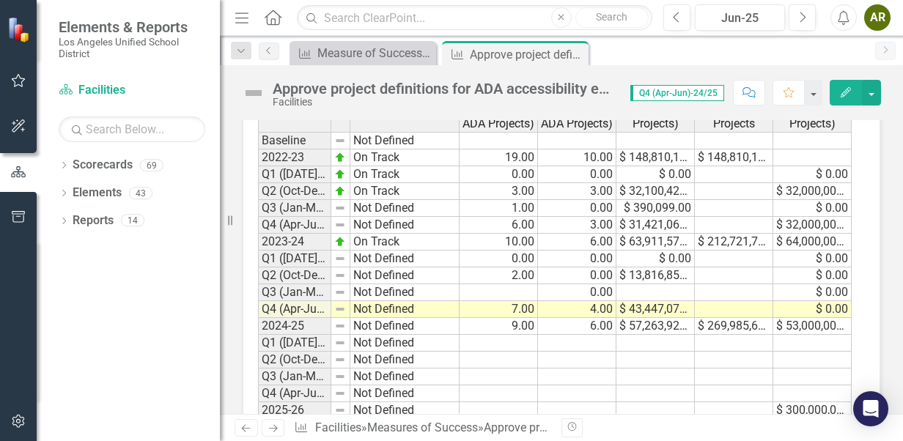
scroll to position [1510, 0]
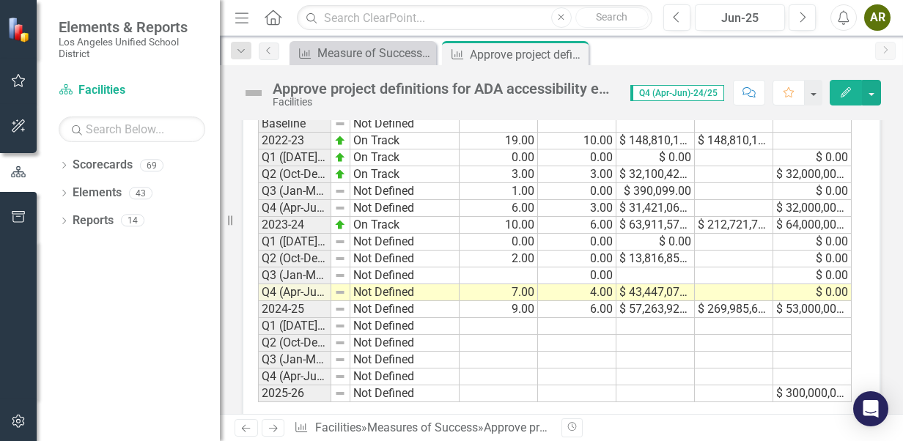
click at [575, 386] on td at bounding box center [577, 394] width 78 height 17
type textarea "7"
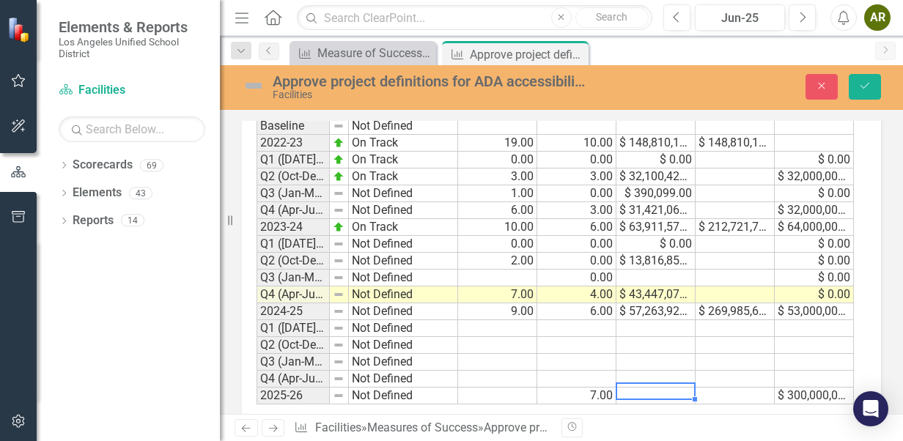
scroll to position [1516, 0]
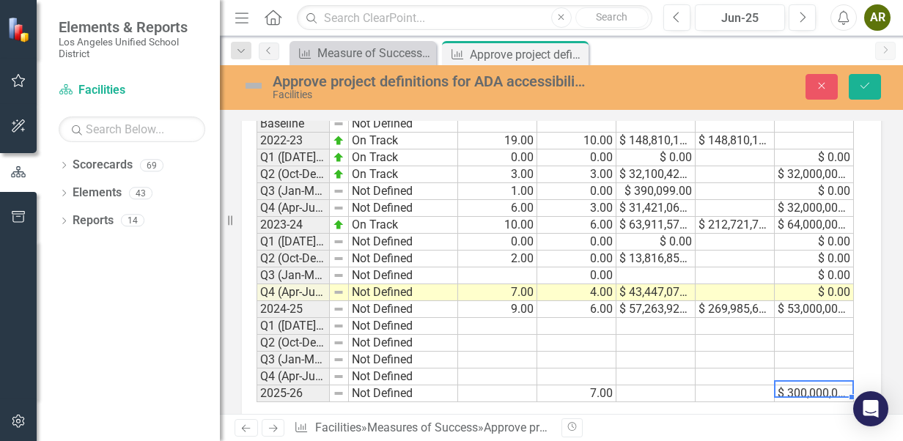
click at [802, 386] on td "$ 300,000,000.00" at bounding box center [814, 394] width 79 height 17
type textarea "55000000"
click at [724, 369] on td at bounding box center [735, 377] width 79 height 17
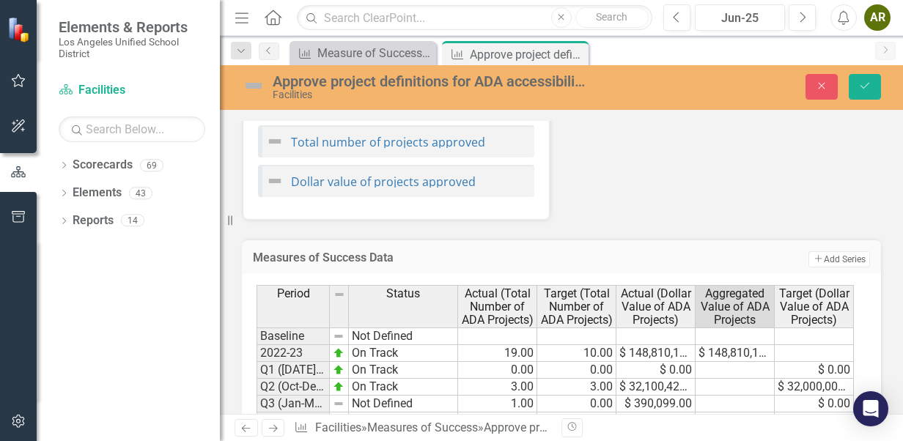
scroll to position [1443, 0]
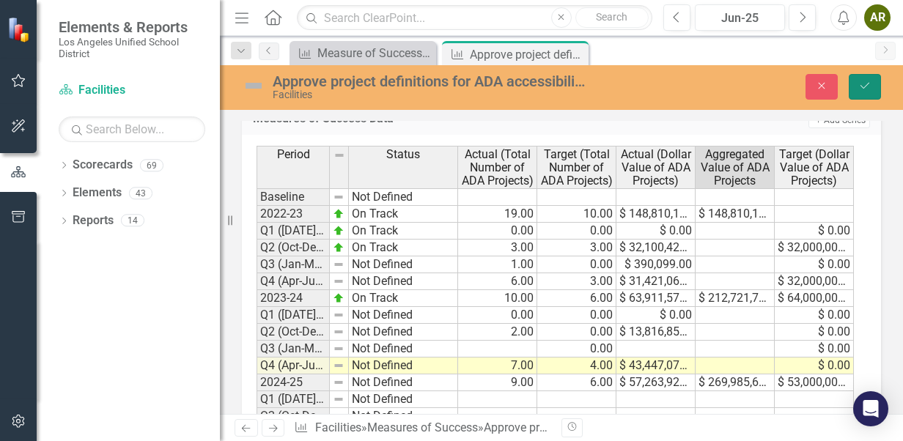
click at [867, 92] on button "Save" at bounding box center [865, 87] width 32 height 26
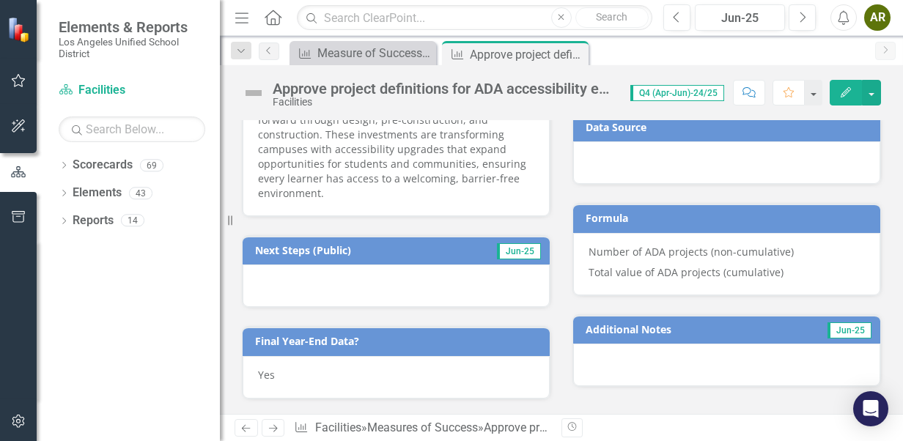
scroll to position [733, 0]
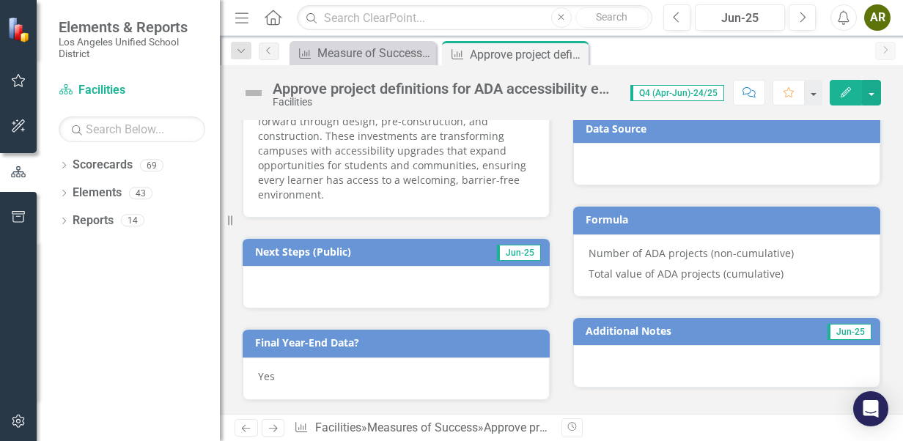
click at [338, 270] on div at bounding box center [396, 287] width 307 height 43
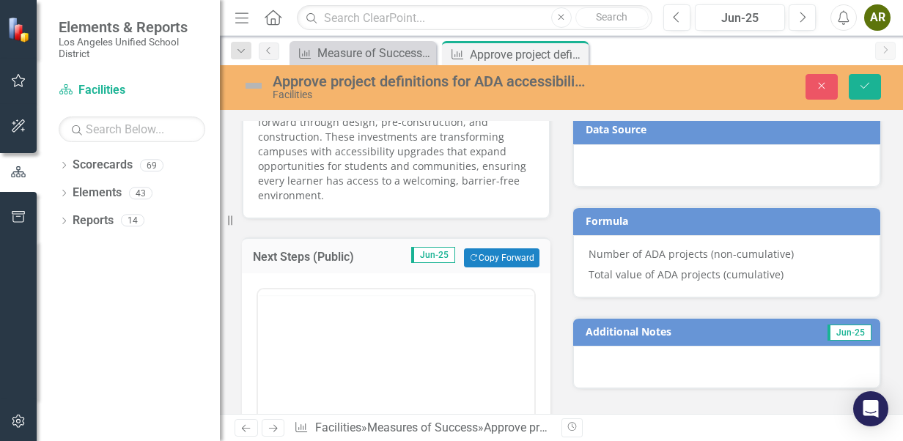
scroll to position [0, 0]
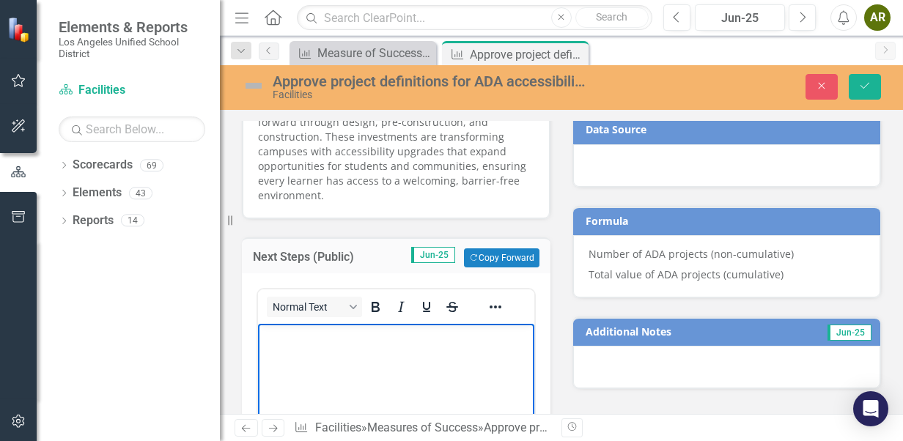
click at [336, 369] on body "Rich Text Area. Press ALT-0 for help." at bounding box center [396, 434] width 276 height 220
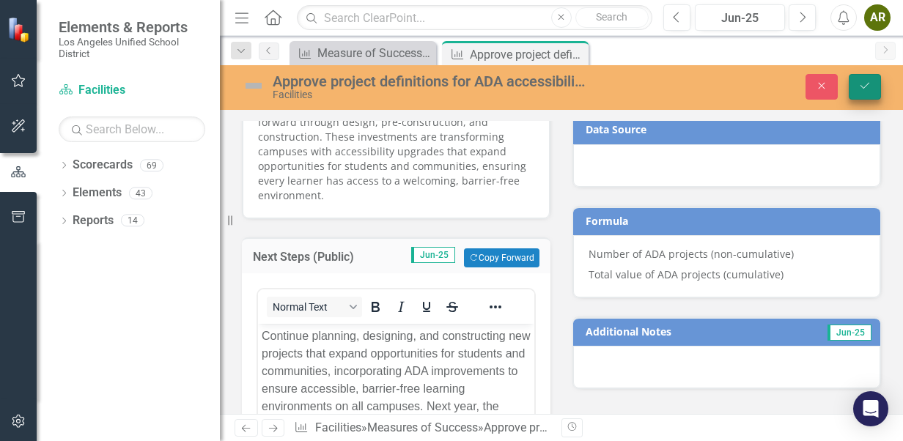
click at [875, 82] on button "Save" at bounding box center [865, 87] width 32 height 26
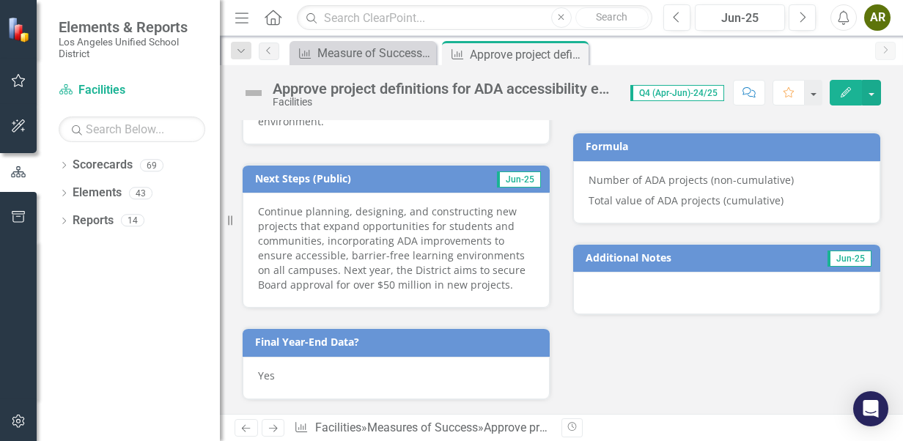
scroll to position [880, 0]
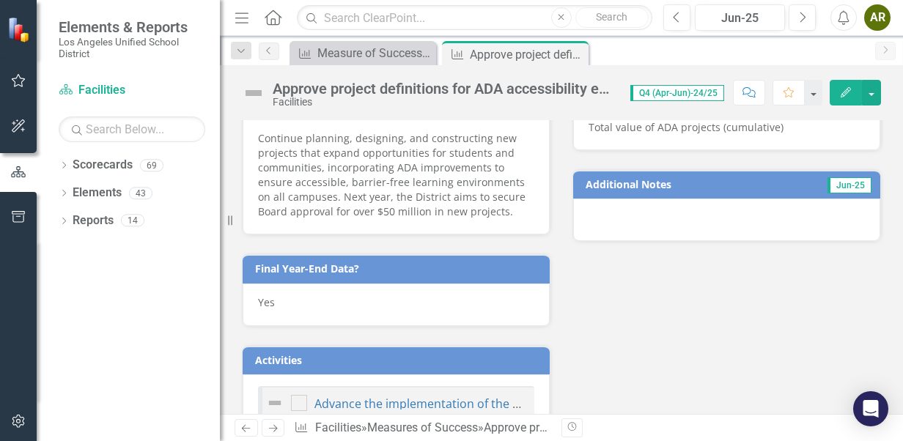
click at [411, 180] on p "Continue planning, designing, and constructing new projects that expand opportu…" at bounding box center [396, 175] width 276 height 88
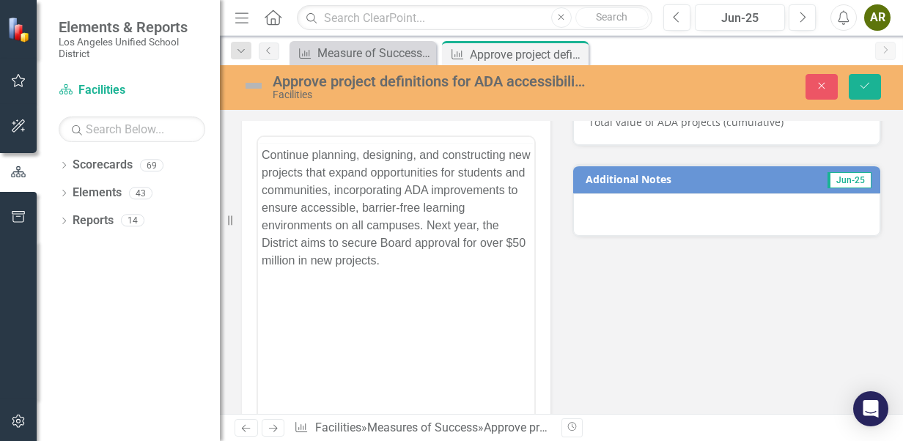
scroll to position [0, 0]
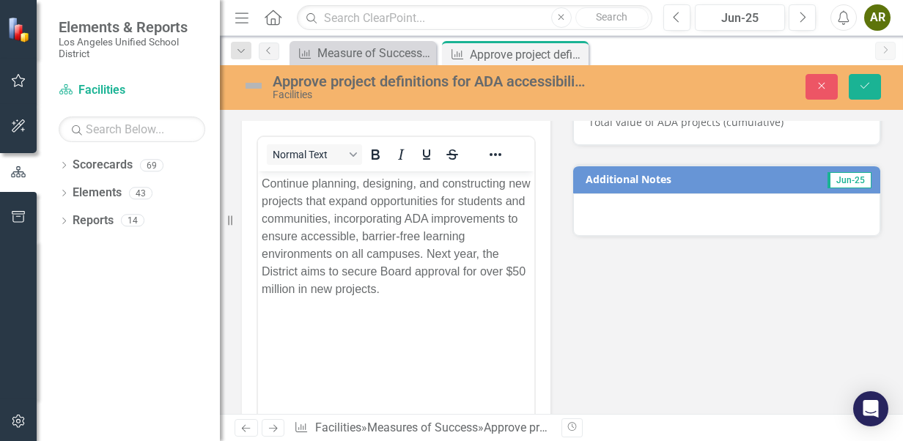
click at [427, 300] on body "Continue planning, designing, and constructing new projects that expand opportu…" at bounding box center [396, 282] width 276 height 220
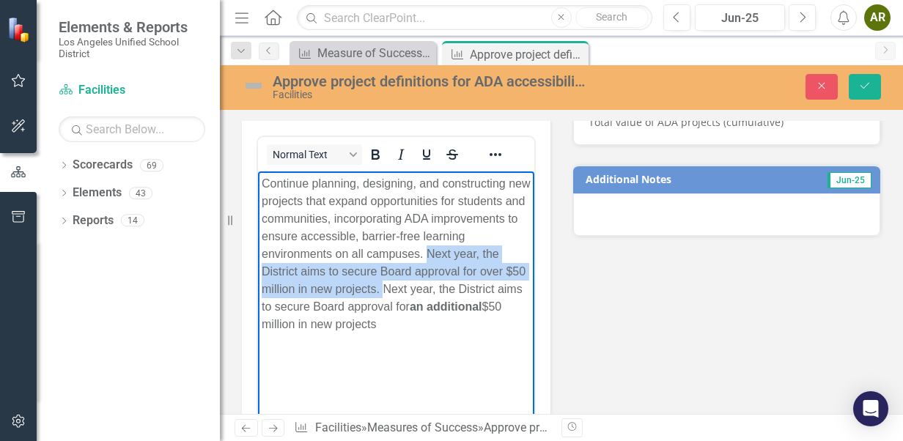
drag, startPoint x: 472, startPoint y: 258, endPoint x: 408, endPoint y: 287, distance: 70.9
click at [408, 287] on p "Continue planning, designing, and constructing new projects that expand opportu…" at bounding box center [396, 254] width 269 height 158
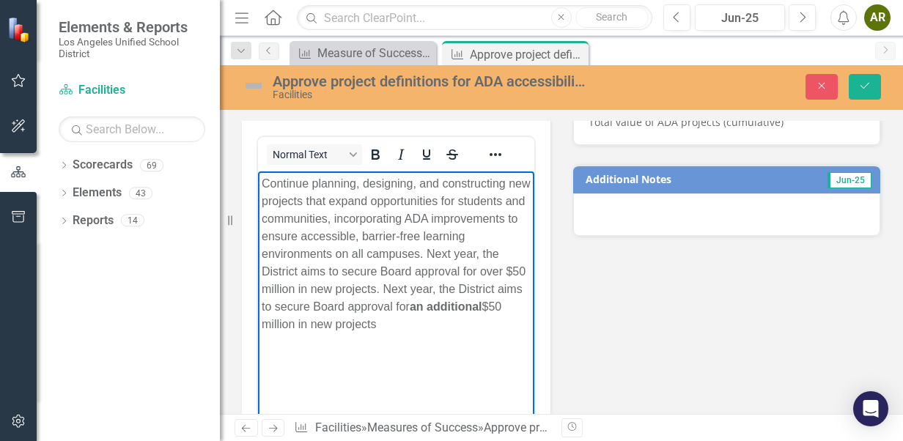
click at [422, 348] on body "Continue planning, designing, and constructing new projects that expand opportu…" at bounding box center [396, 282] width 276 height 220
click at [435, 270] on p "Continue planning, designing, and constructing new projects that expand opportu…" at bounding box center [396, 254] width 269 height 158
click at [500, 270] on p "Continue planning, designing, and constructing new projects that expand opportu…" at bounding box center [396, 254] width 269 height 158
click at [333, 289] on p "Continue planning, designing, and constructing new projects that expand opportu…" at bounding box center [396, 254] width 269 height 158
drag, startPoint x: 462, startPoint y: 291, endPoint x: 471, endPoint y: 334, distance: 44.3
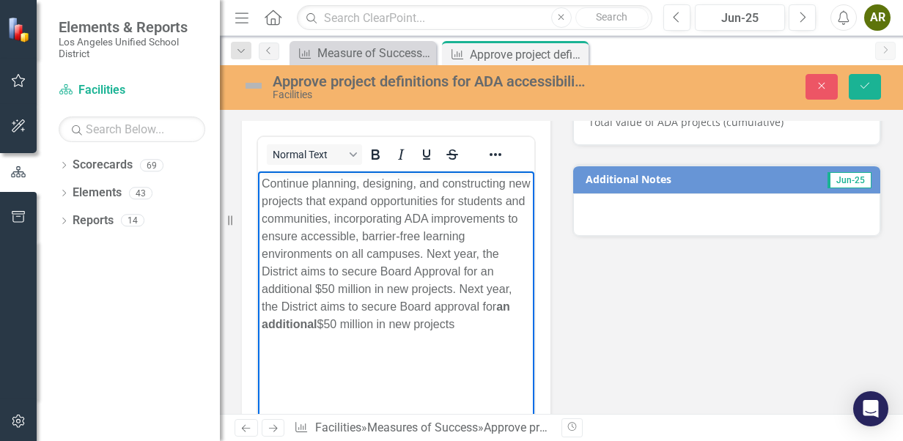
click at [471, 334] on body "Continue planning, designing, and constructing new projects that expand opportu…" at bounding box center [396, 282] width 276 height 220
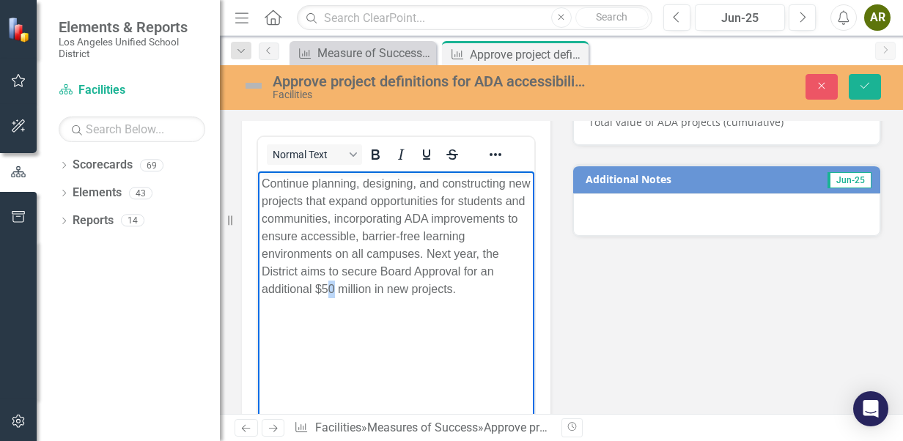
click at [328, 289] on p "Continue planning, designing, and constructing new projects that expand opportu…" at bounding box center [396, 236] width 269 height 123
click at [337, 290] on p "Continue planning, designing, and constructing new projects that expand opportu…" at bounding box center [396, 236] width 269 height 123
click at [329, 289] on p "Continue planning, designing, and constructing new projects that expand opportu…" at bounding box center [396, 236] width 269 height 123
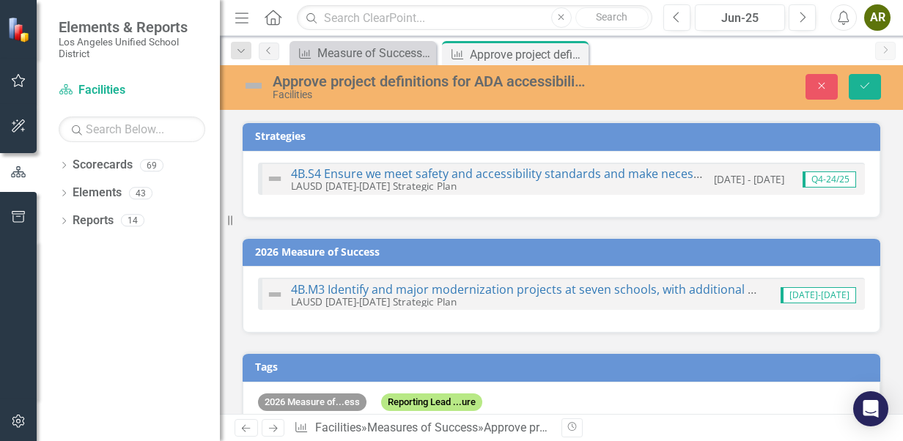
scroll to position [886, 0]
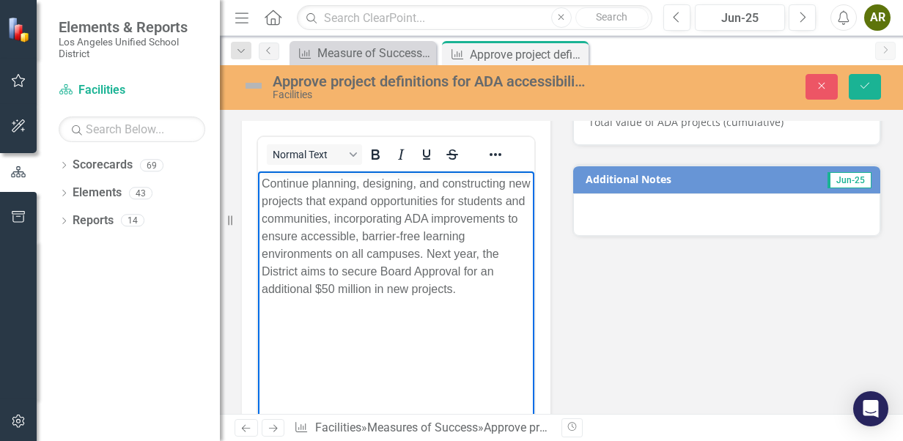
click at [337, 284] on p "Continue planning, designing, and constructing new projects that expand opportu…" at bounding box center [396, 236] width 269 height 123
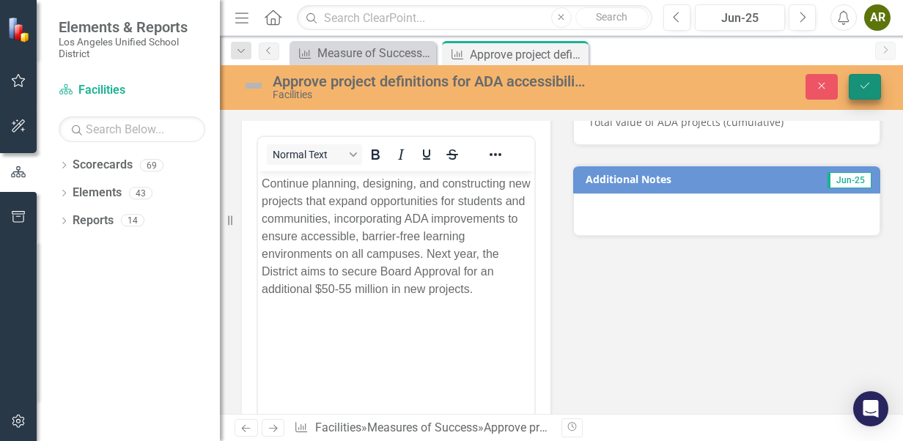
drag, startPoint x: 876, startPoint y: 89, endPoint x: 91, endPoint y: 133, distance: 786.5
click at [876, 89] on button "Save" at bounding box center [865, 87] width 32 height 26
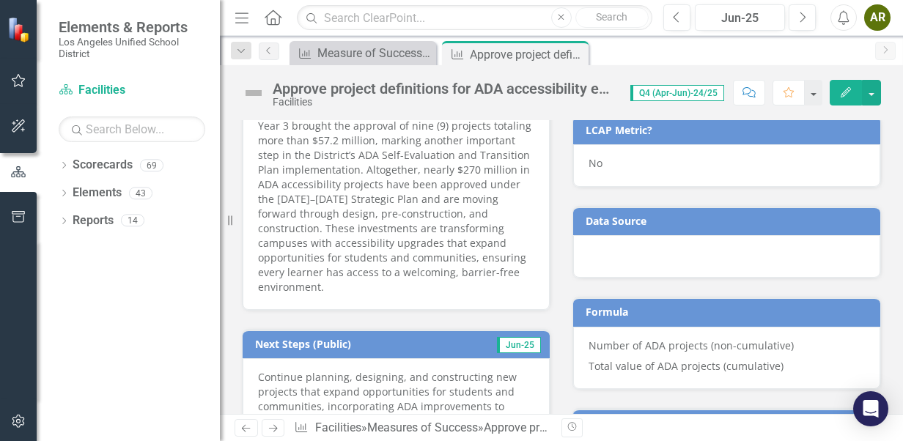
scroll to position [806, 0]
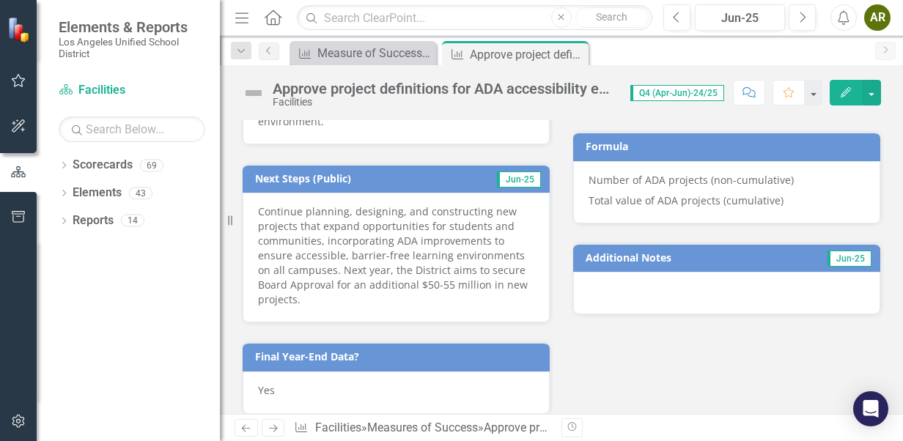
click at [320, 205] on p "Continue planning, designing, and constructing new projects that expand opportu…" at bounding box center [396, 256] width 276 height 103
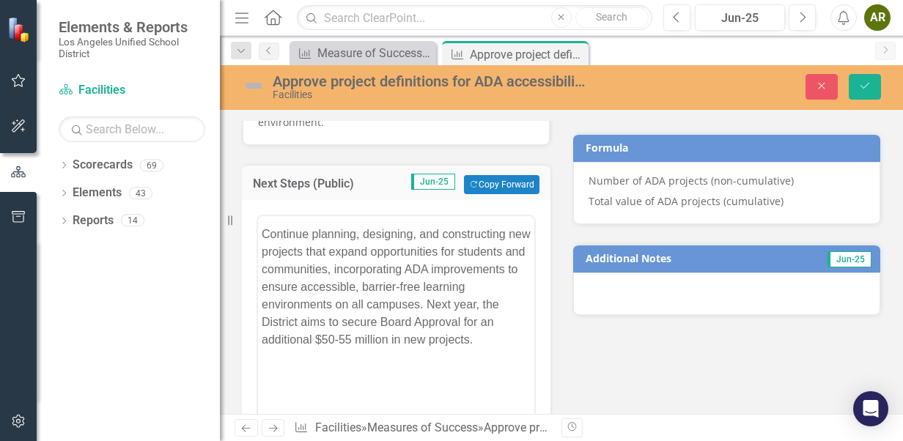
scroll to position [0, 0]
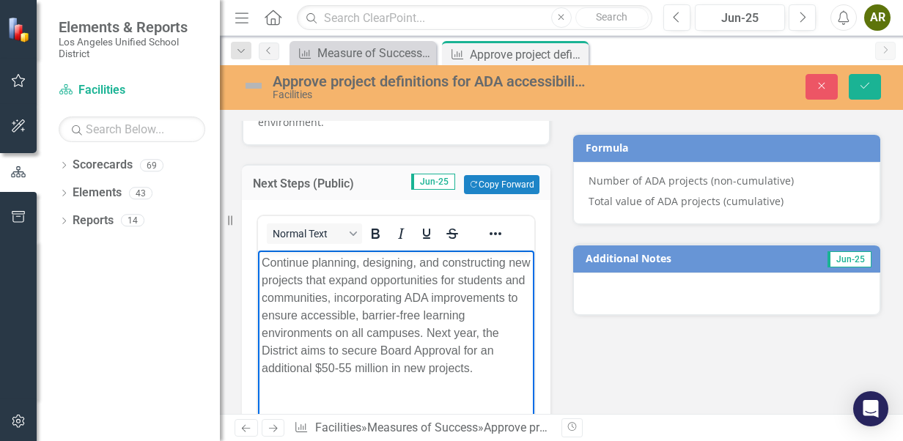
drag, startPoint x: 259, startPoint y: 264, endPoint x: 507, endPoint y: 383, distance: 275.5
click at [507, 383] on body "Continue planning, designing, and constructing new projects that expand opportu…" at bounding box center [396, 361] width 276 height 220
copy p "Continue planning, designing, and constructing new projects that expand opportu…"
click at [865, 85] on icon "Save" at bounding box center [865, 86] width 13 height 10
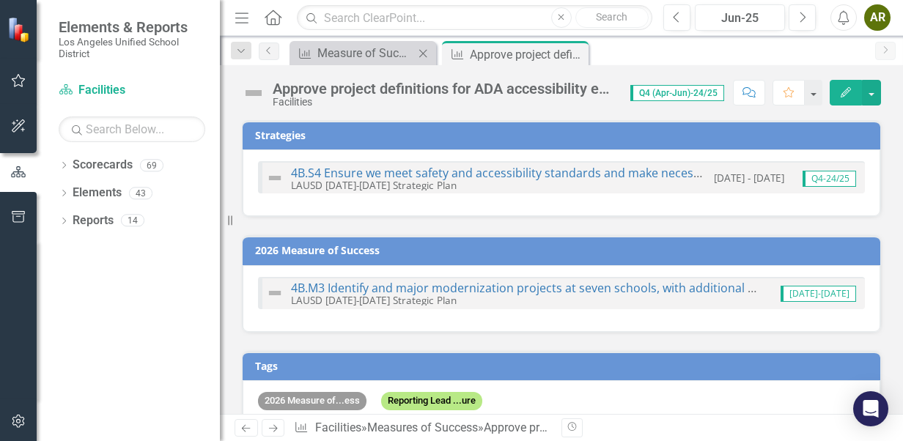
click at [367, 41] on div "Measures of Success Measure of Success - Scorecard Report Close" at bounding box center [363, 53] width 147 height 24
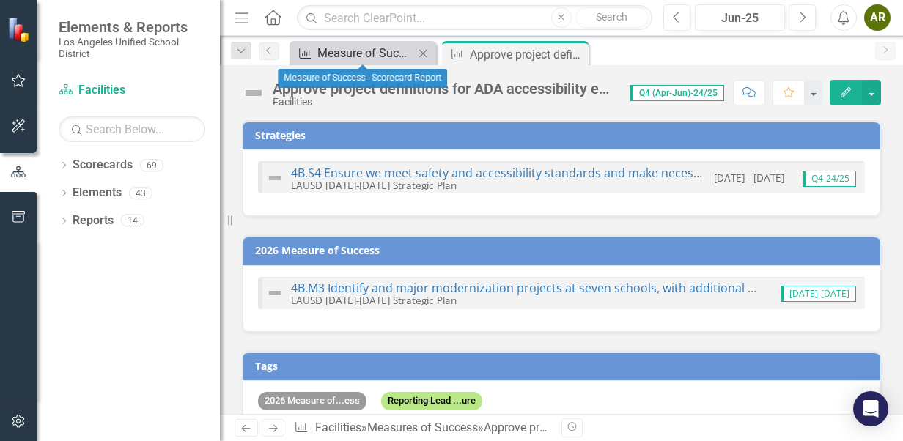
click at [334, 48] on div "Measure of Success - Scorecard Report" at bounding box center [365, 53] width 97 height 18
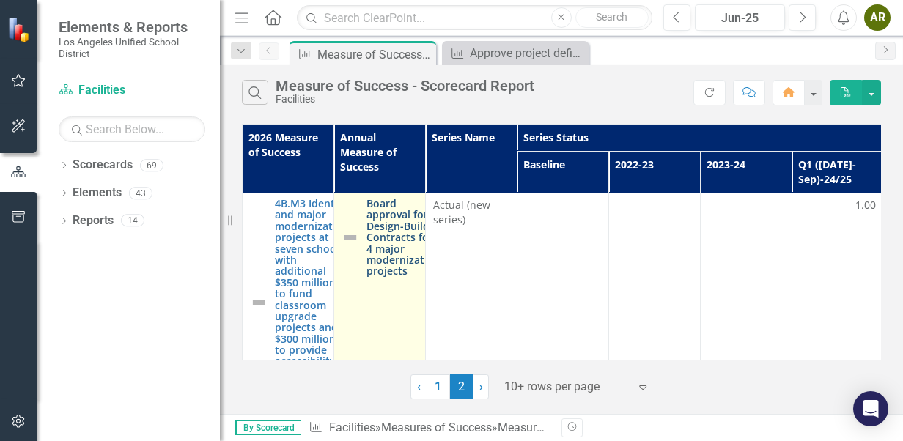
click at [404, 230] on link "Board approval for Design-Build Contracts for 4 major modernization projects" at bounding box center [404, 237] width 74 height 79
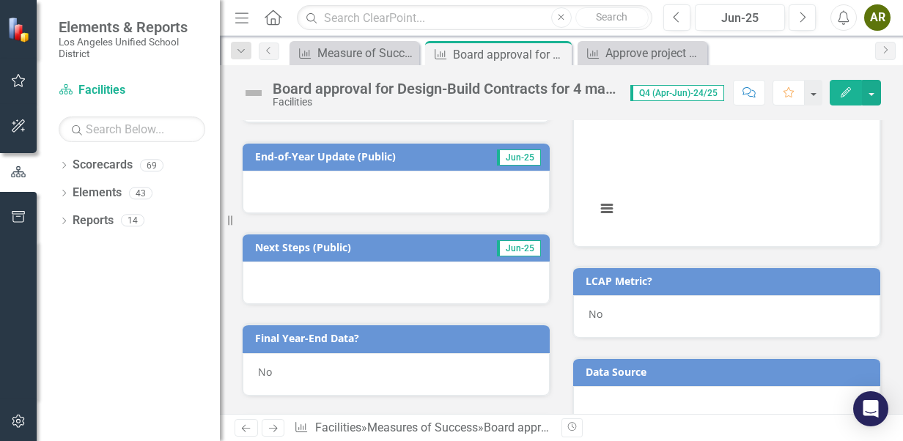
scroll to position [513, 0]
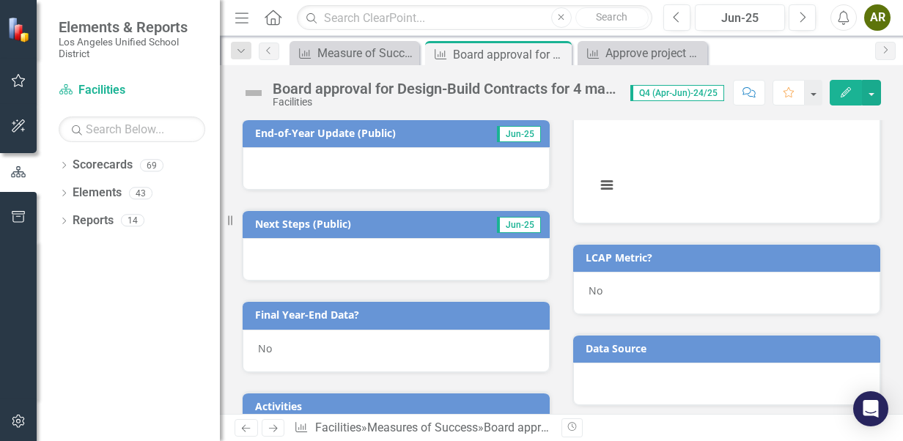
click at [333, 341] on div "No" at bounding box center [396, 351] width 307 height 43
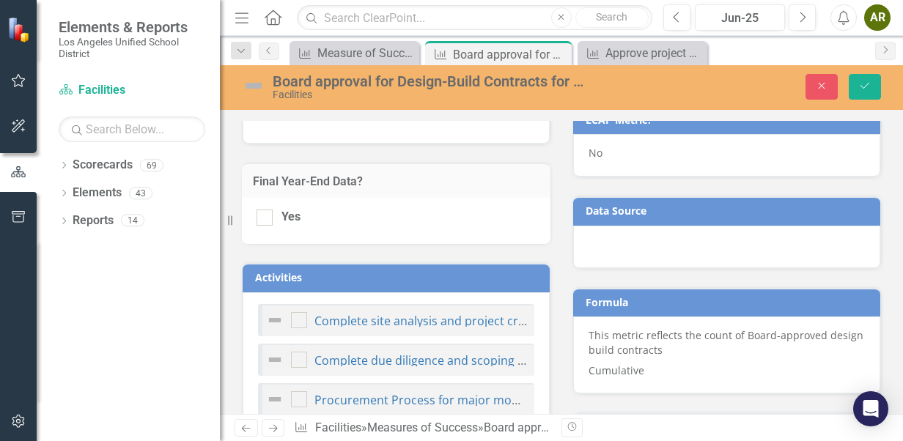
scroll to position [660, 0]
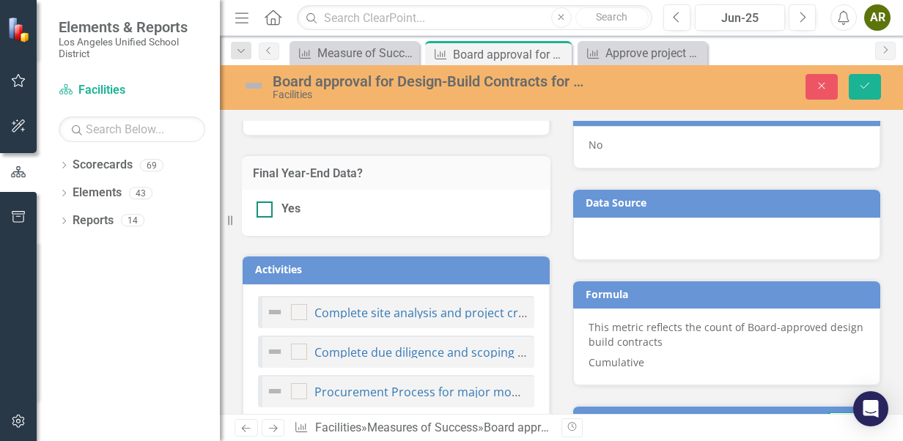
click at [271, 210] on div at bounding box center [265, 210] width 16 height 16
click at [266, 210] on input "Yes" at bounding box center [262, 207] width 10 height 10
checkbox input "true"
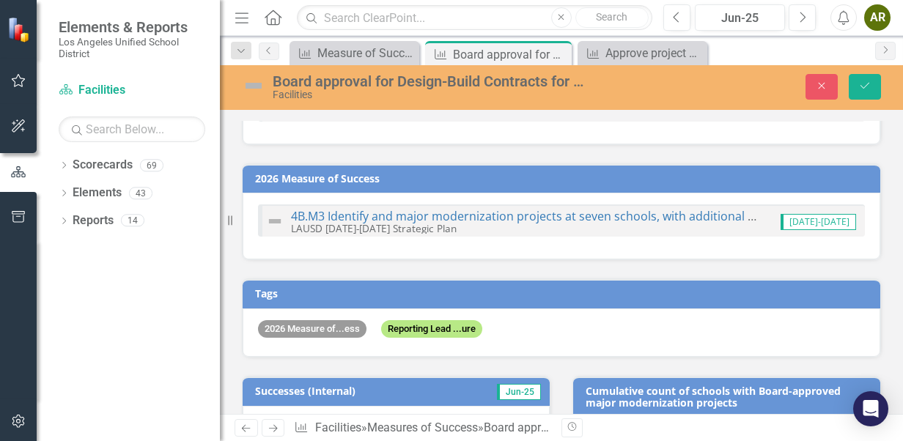
scroll to position [293, 0]
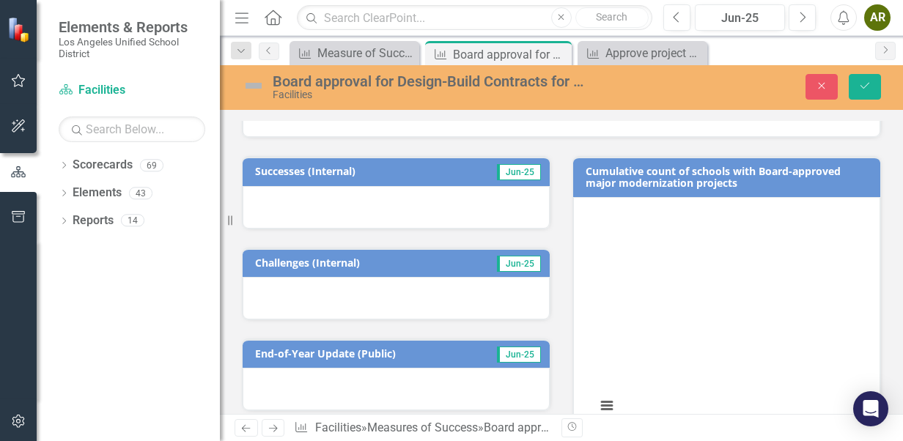
click at [304, 211] on div at bounding box center [396, 207] width 307 height 43
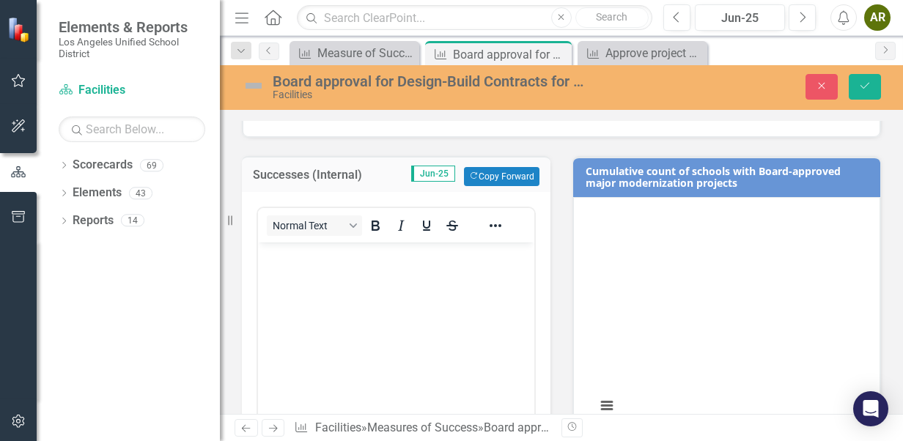
scroll to position [0, 0]
click at [319, 284] on body "Rich Text Area. Press ALT-0 for help." at bounding box center [396, 353] width 276 height 220
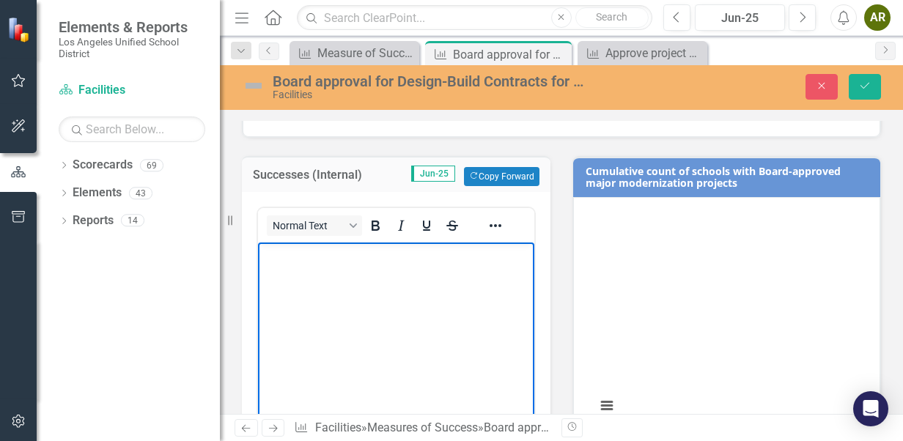
paste body "Rich Text Area. Press ALT-0 for help."
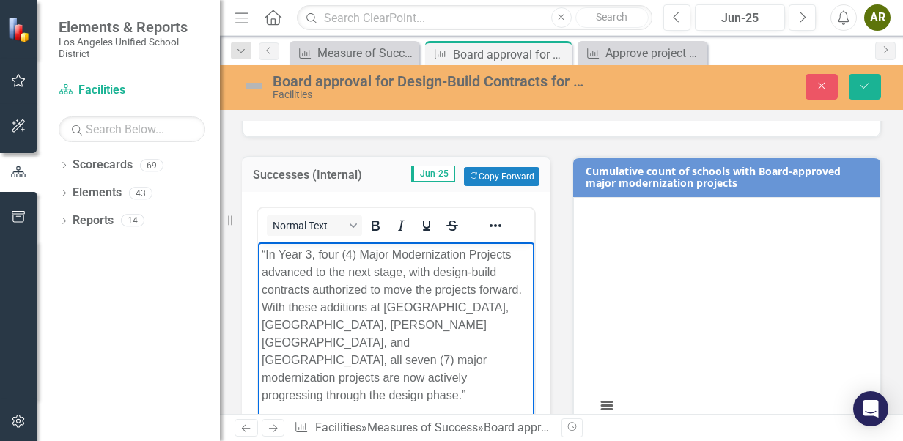
click at [263, 253] on p "“In Year 3, four (4) Major Modernization Projects advanced to the next stage, w…" at bounding box center [396, 325] width 269 height 158
click at [465, 356] on p "In Year 3, four (4) Major Modernization Projects advanced to the next stage, wi…" at bounding box center [396, 325] width 269 height 158
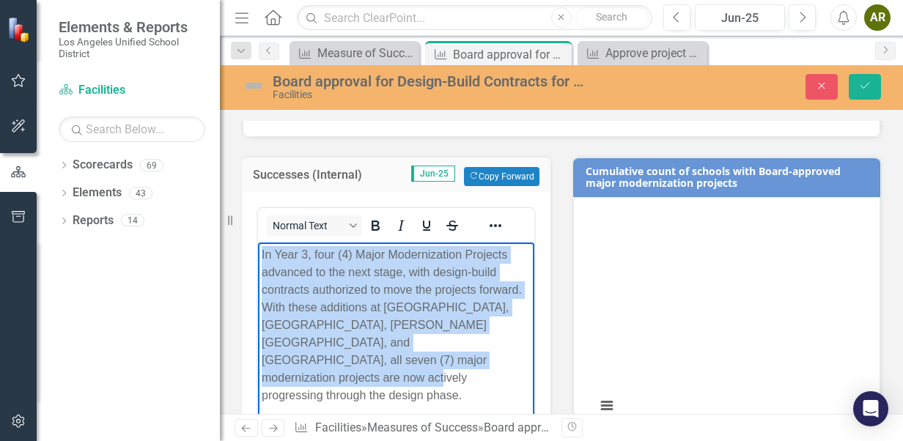
drag, startPoint x: 468, startPoint y: 360, endPoint x: 236, endPoint y: 234, distance: 263.8
click at [258, 243] on html "In Year 3, four (4) Major Modernization Projects advanced to the next stage, wi…" at bounding box center [396, 353] width 276 height 220
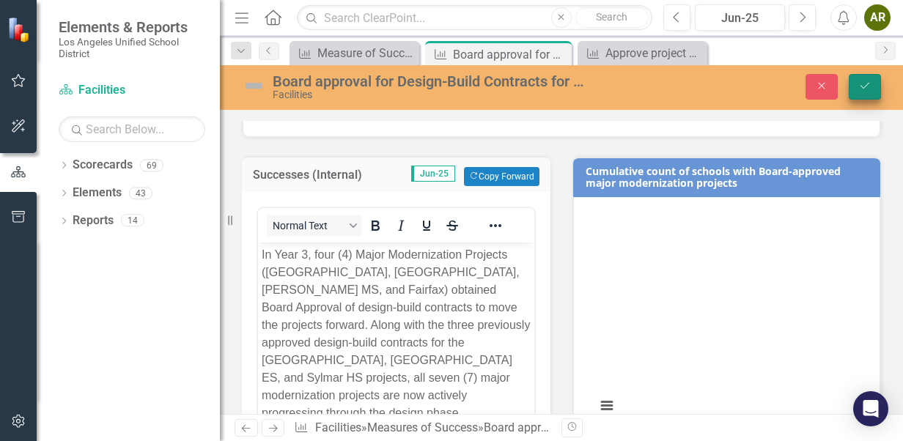
click at [864, 84] on icon "Save" at bounding box center [865, 86] width 13 height 10
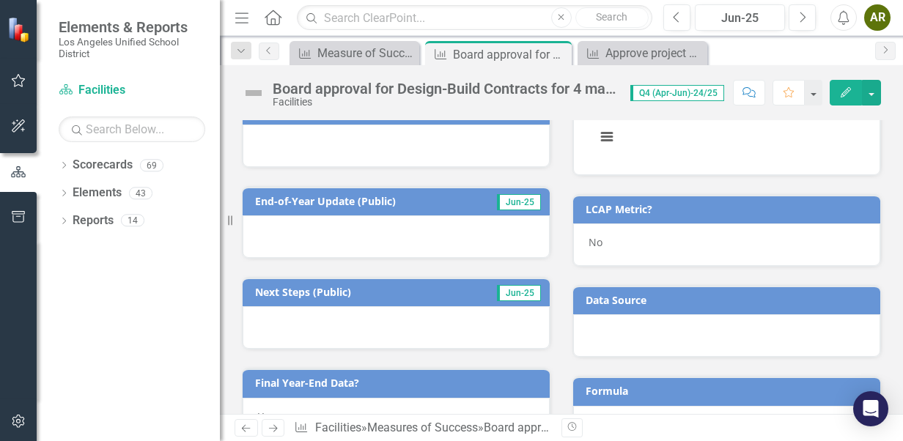
scroll to position [614, 0]
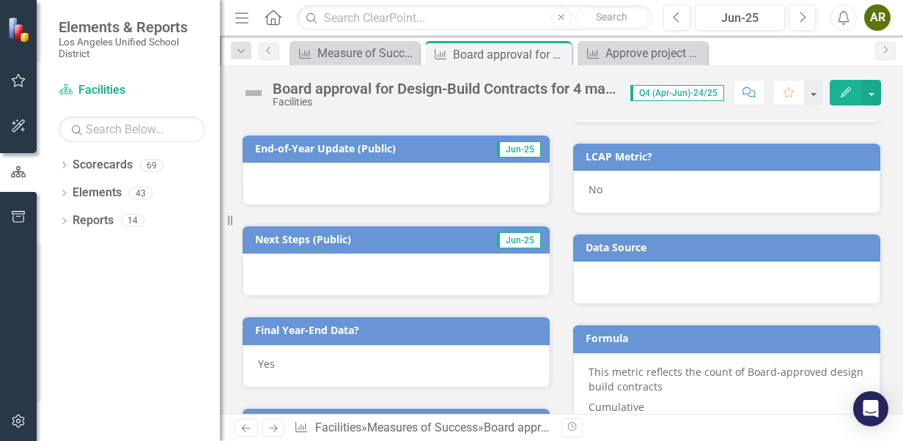
click at [340, 168] on div at bounding box center [396, 184] width 307 height 43
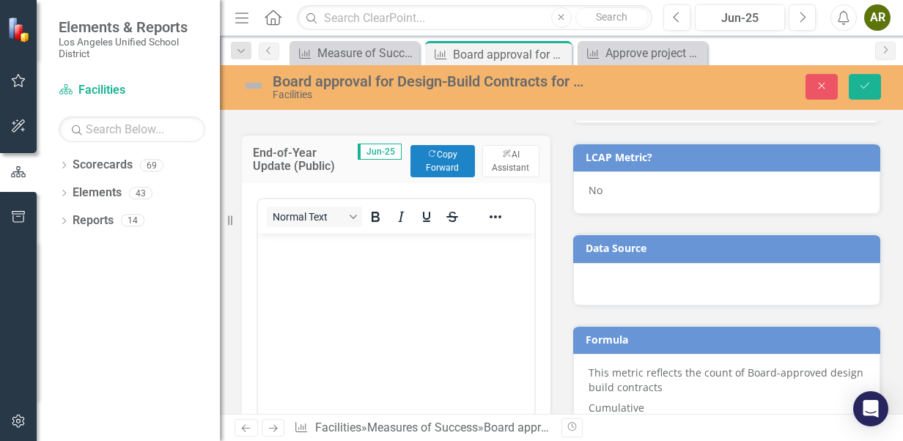
scroll to position [0, 0]
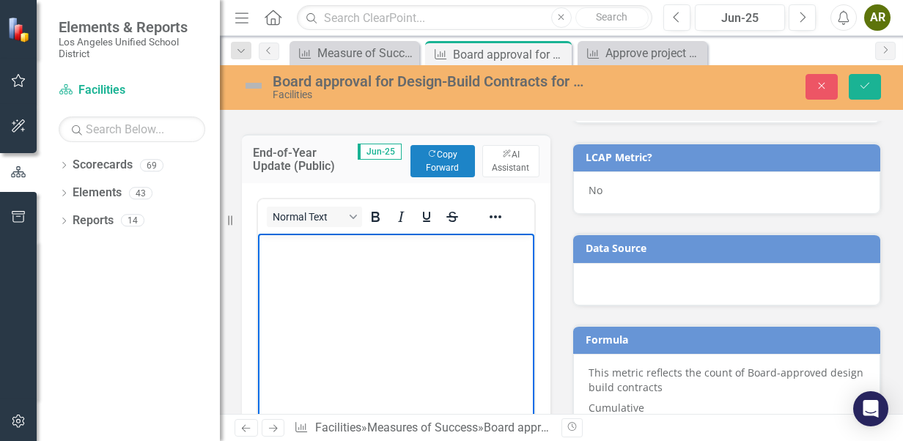
click at [308, 295] on body "Rich Text Area. Press ALT-0 for help." at bounding box center [396, 344] width 276 height 220
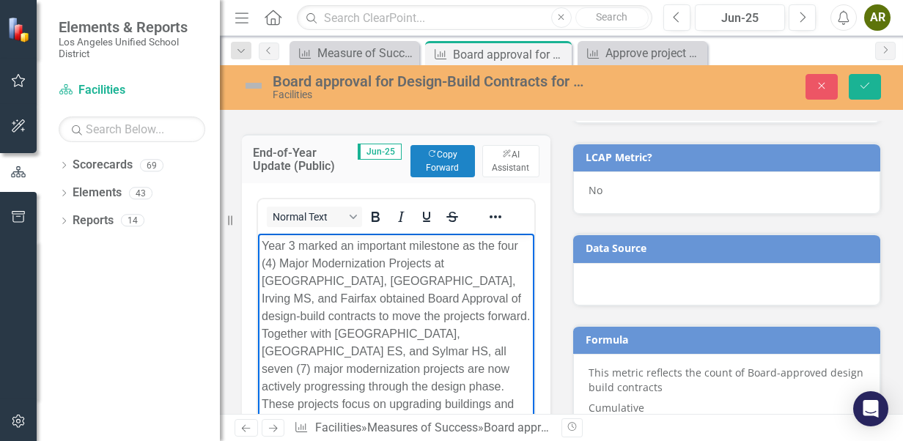
scroll to position [666, 0]
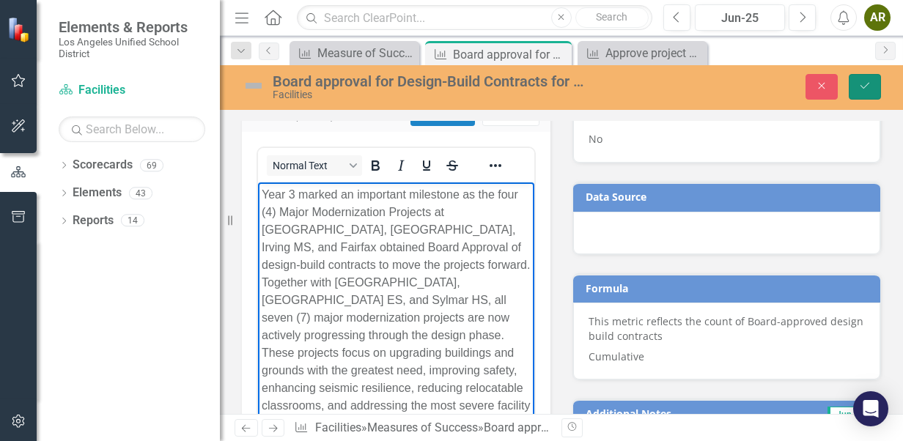
click at [857, 83] on button "Save" at bounding box center [865, 87] width 32 height 26
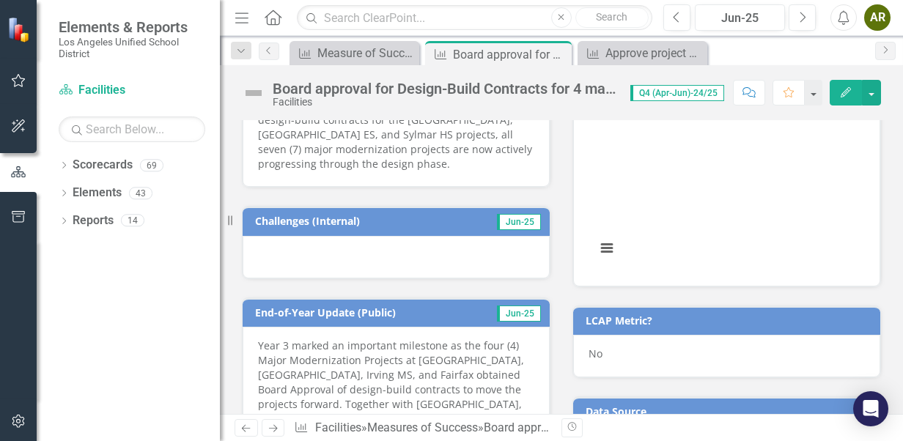
scroll to position [440, 0]
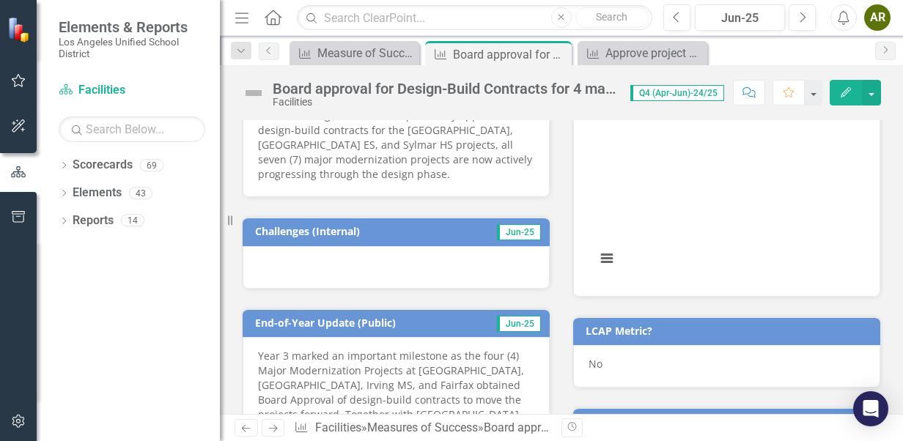
click at [299, 246] on div at bounding box center [396, 267] width 307 height 43
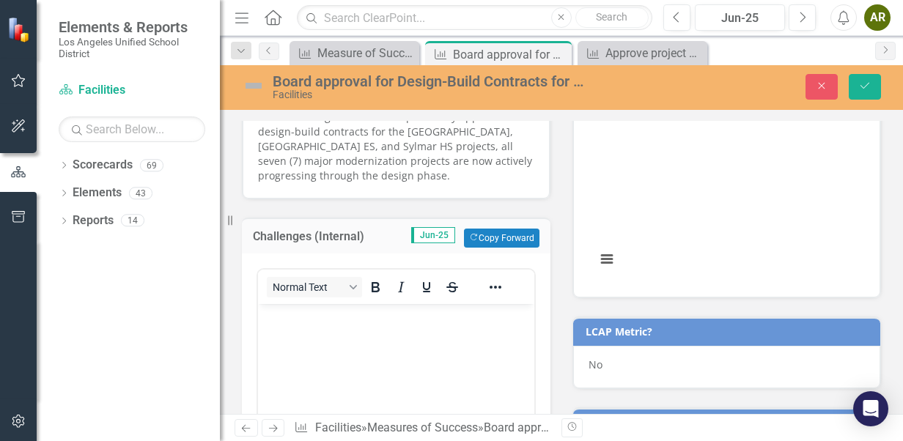
scroll to position [0, 0]
click at [315, 322] on p "Rich Text Area. Press ALT-0 for help." at bounding box center [396, 316] width 269 height 18
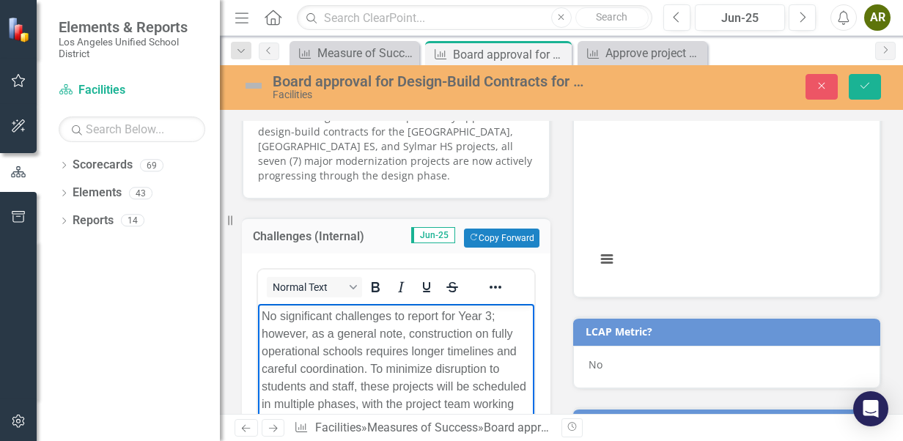
scroll to position [509, 0]
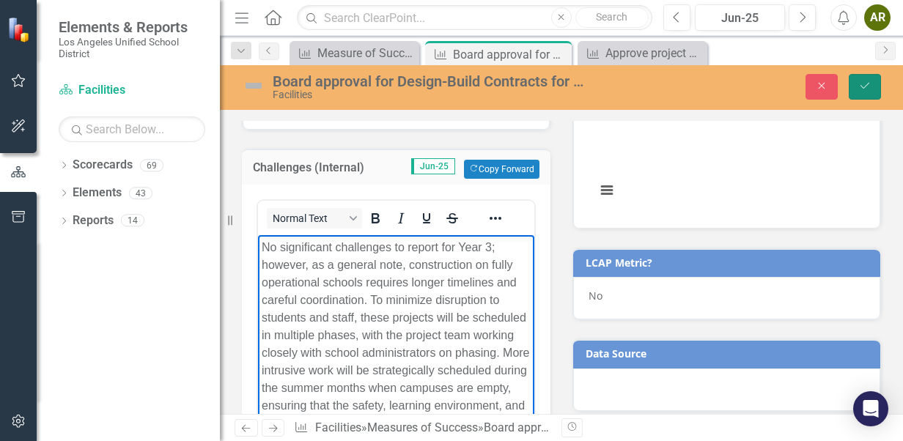
click at [861, 87] on icon "Save" at bounding box center [865, 86] width 13 height 10
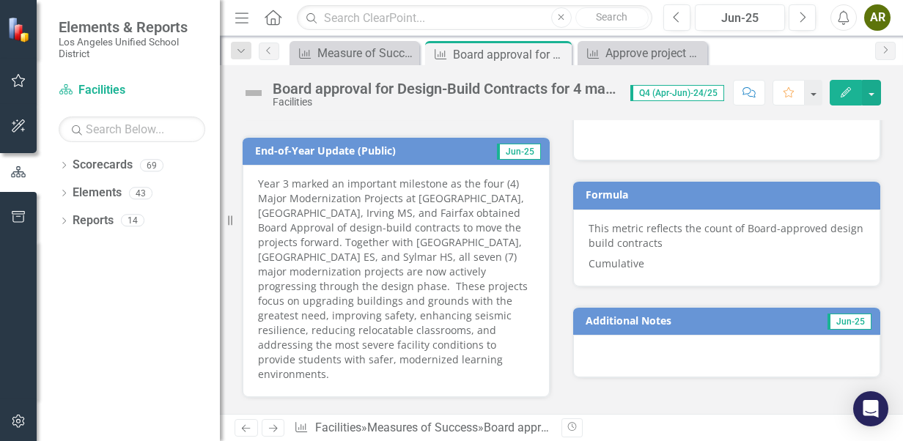
scroll to position [953, 0]
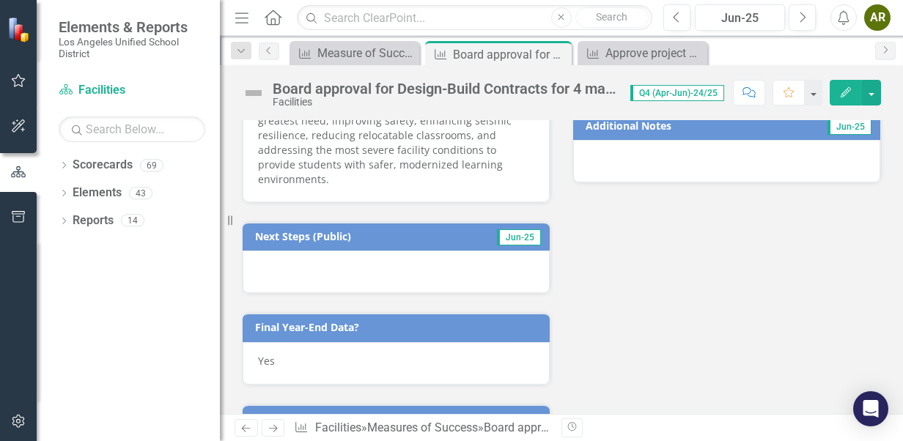
click at [317, 251] on div at bounding box center [396, 272] width 307 height 43
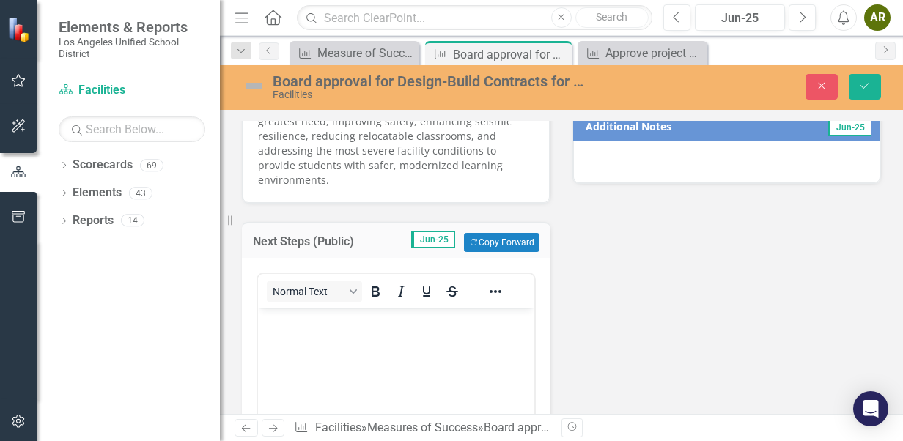
scroll to position [0, 0]
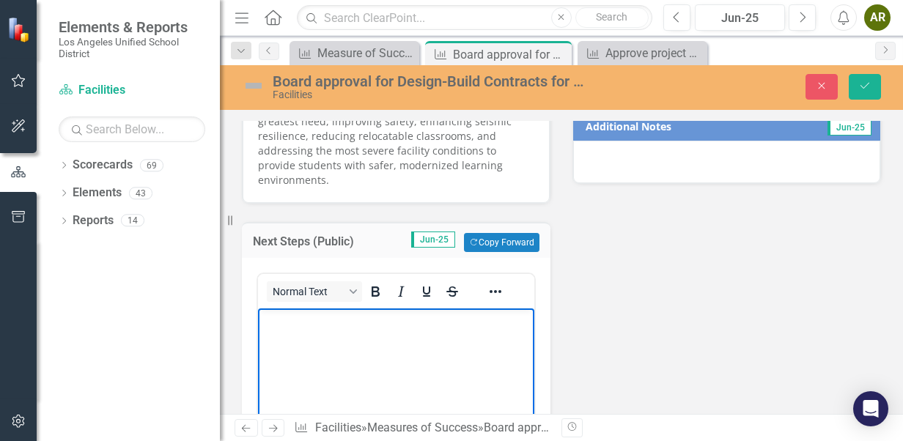
click at [327, 353] on body "Rich Text Area. Press ALT-0 for help." at bounding box center [396, 419] width 276 height 220
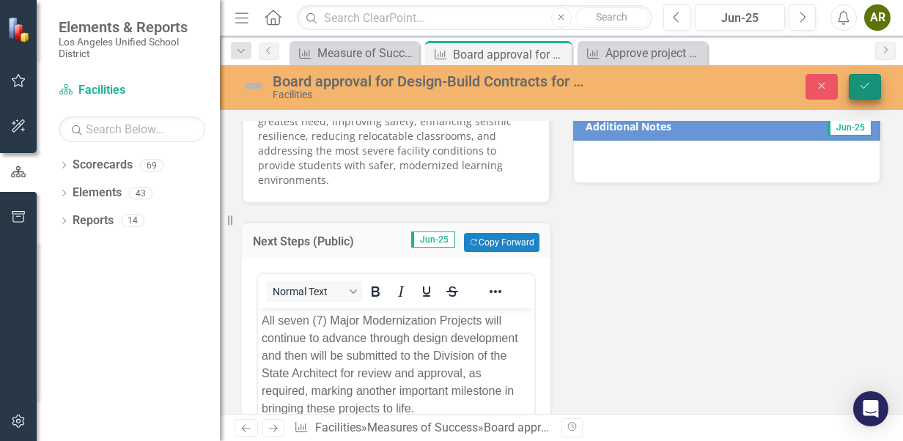
drag, startPoint x: 856, startPoint y: 93, endPoint x: 258, endPoint y: 46, distance: 600.1
click at [856, 93] on button "Save" at bounding box center [865, 87] width 32 height 26
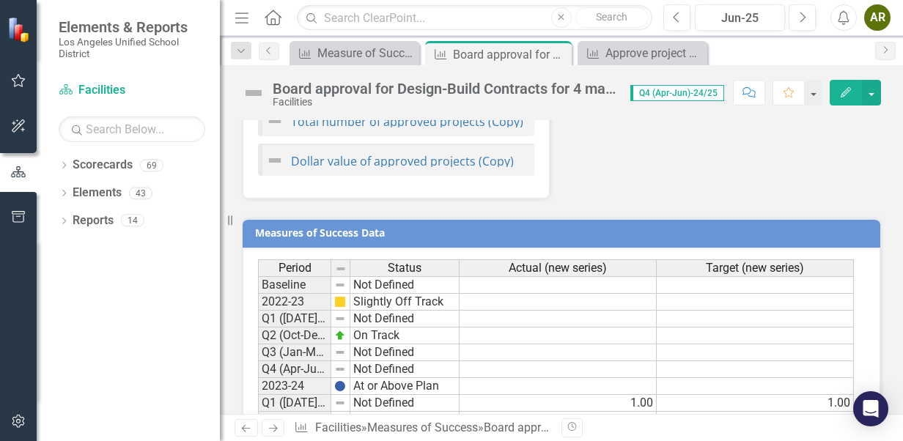
scroll to position [1738, 0]
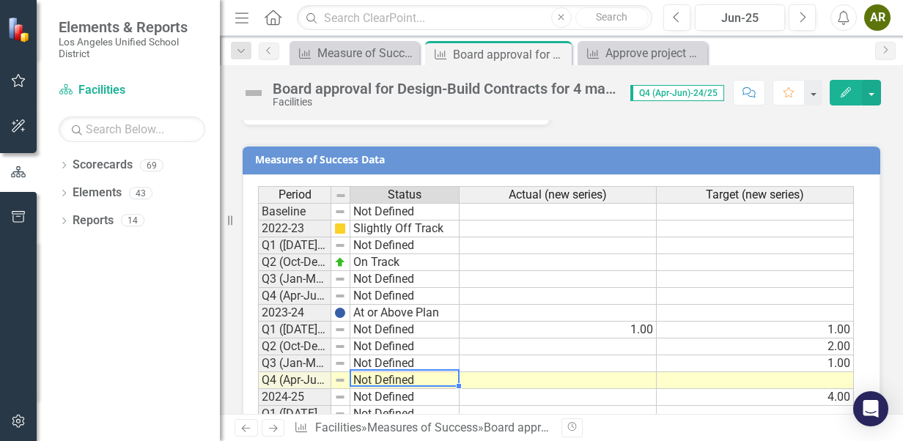
click at [371, 372] on td "Not Defined" at bounding box center [404, 380] width 109 height 17
click at [531, 389] on td at bounding box center [558, 397] width 197 height 17
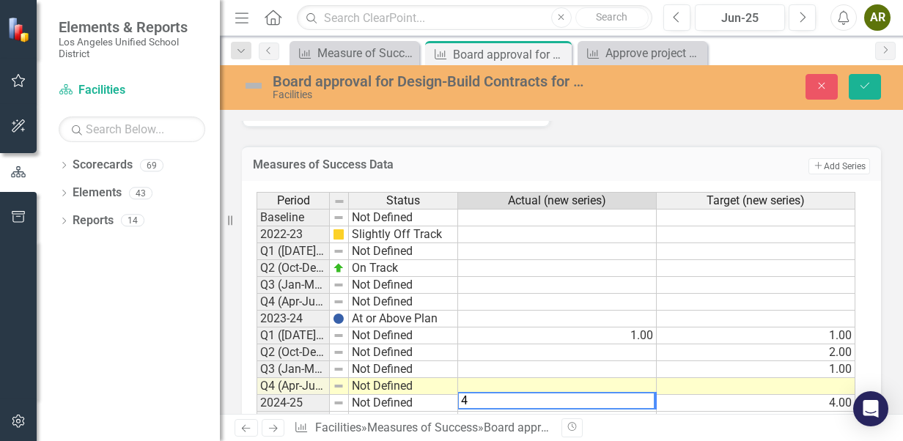
type textarea "4"
click at [534, 345] on td at bounding box center [557, 353] width 199 height 17
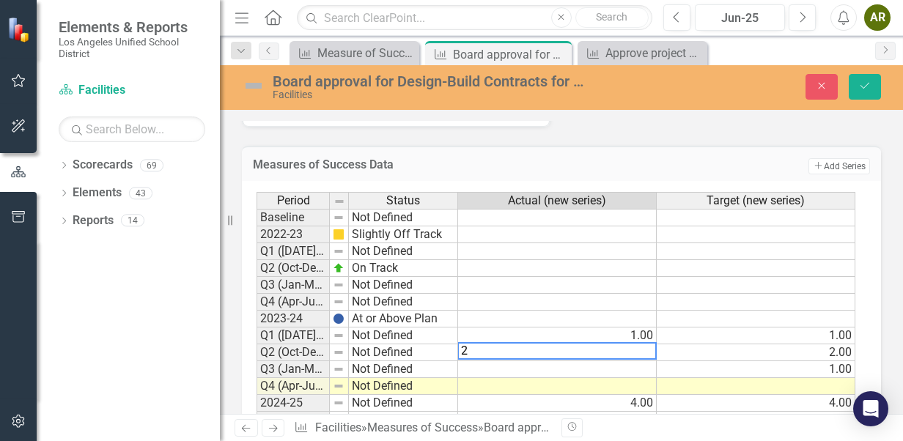
type textarea "2"
click at [614, 361] on td at bounding box center [557, 369] width 199 height 17
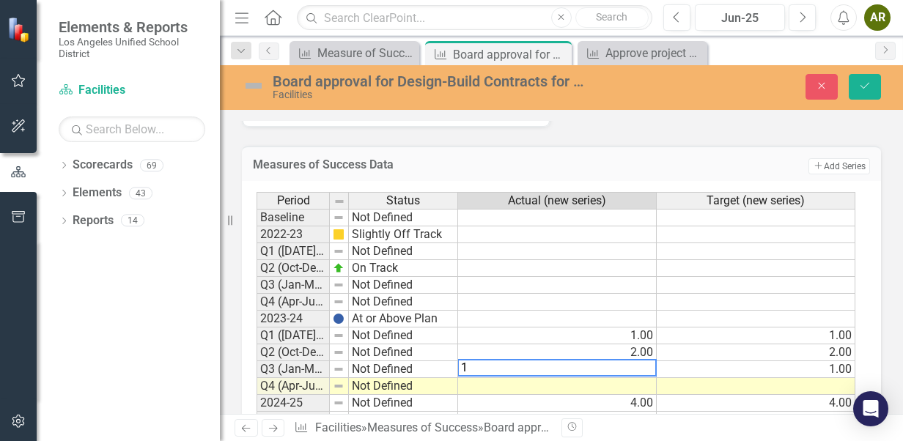
type textarea "1"
click at [543, 311] on td at bounding box center [557, 319] width 199 height 17
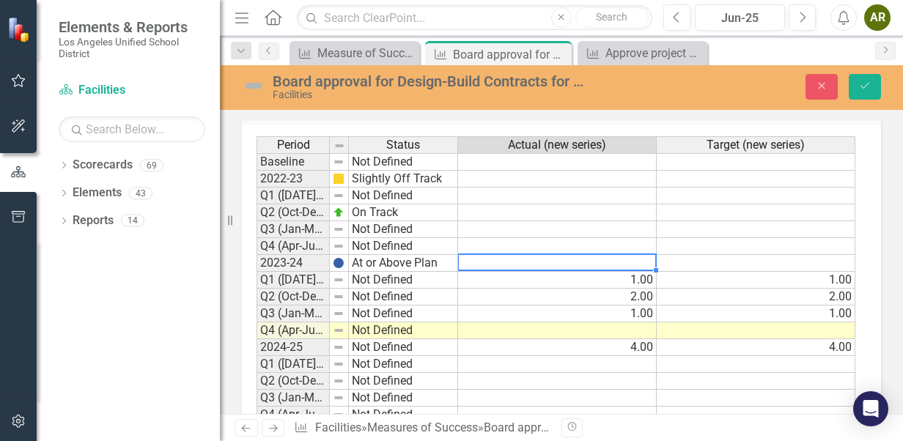
scroll to position [1812, 0]
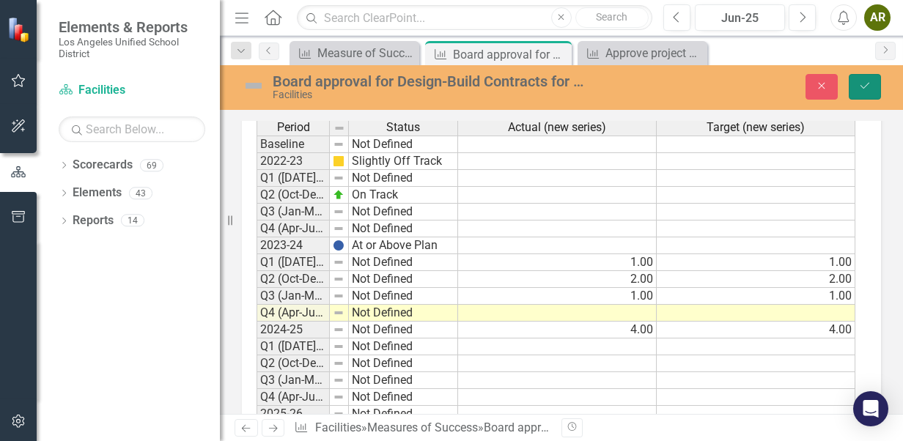
click at [859, 89] on icon "Save" at bounding box center [865, 86] width 13 height 10
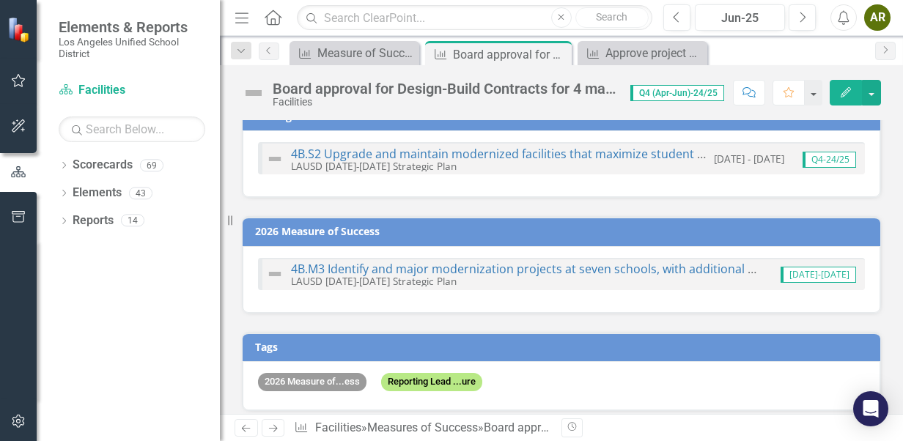
scroll to position [0, 0]
